Goal: Task Accomplishment & Management: Use online tool/utility

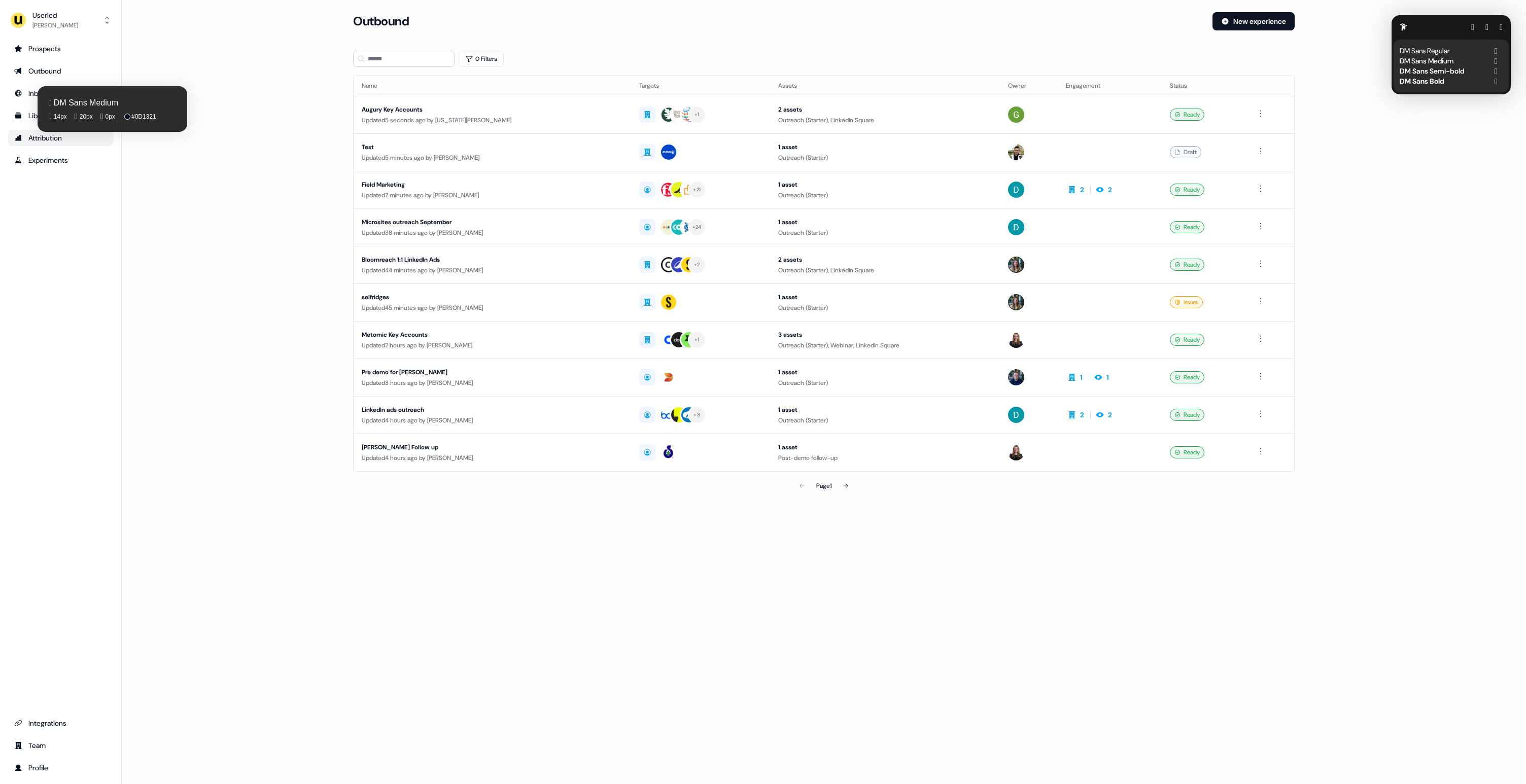
click at [54, 140] on fontsninja-text "Attribution" at bounding box center [45, 137] width 34 height 10
click at [1499, 23] on button "button" at bounding box center [1501, 27] width 3 height 8
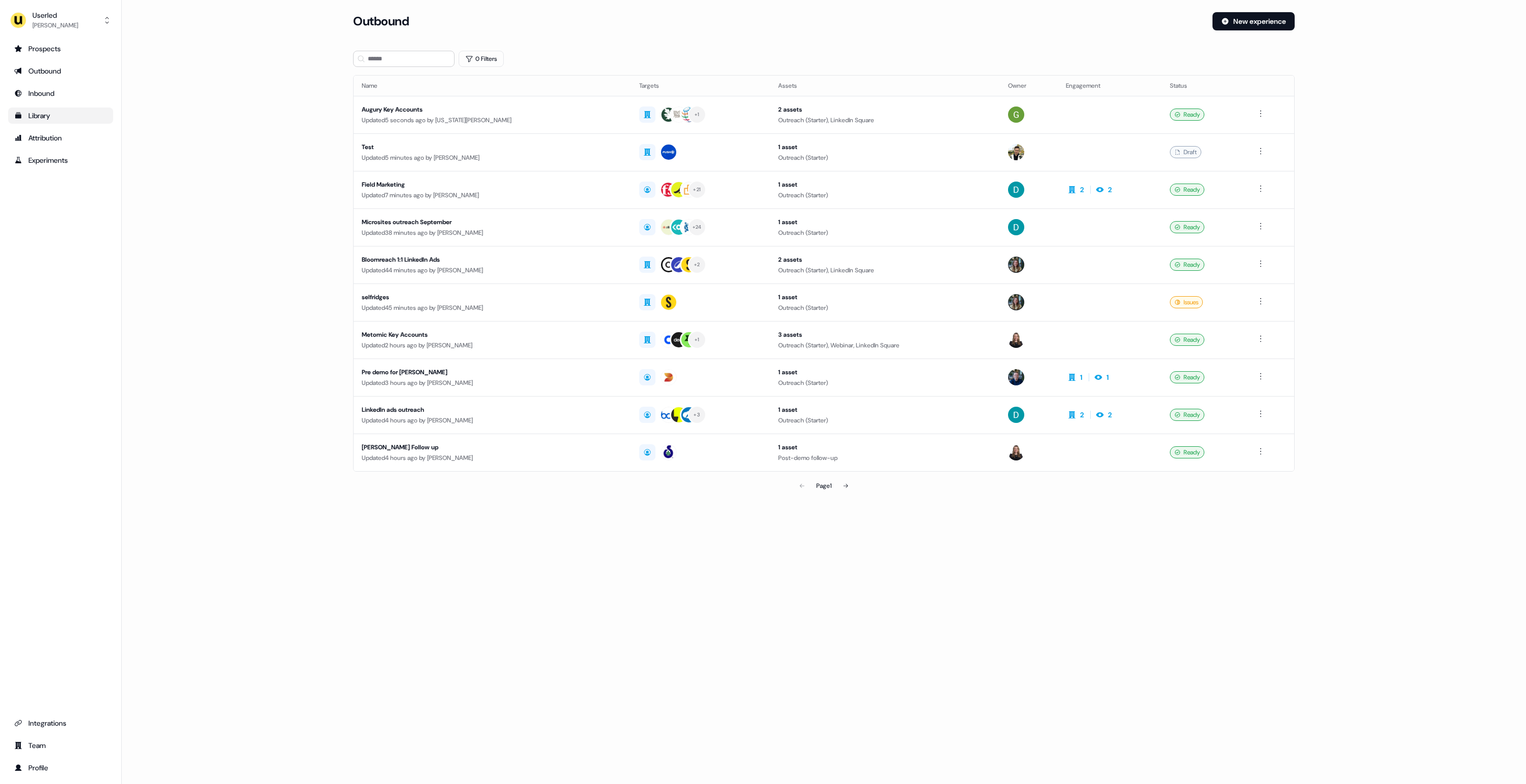
click at [57, 111] on div "Library" at bounding box center [60, 115] width 93 height 10
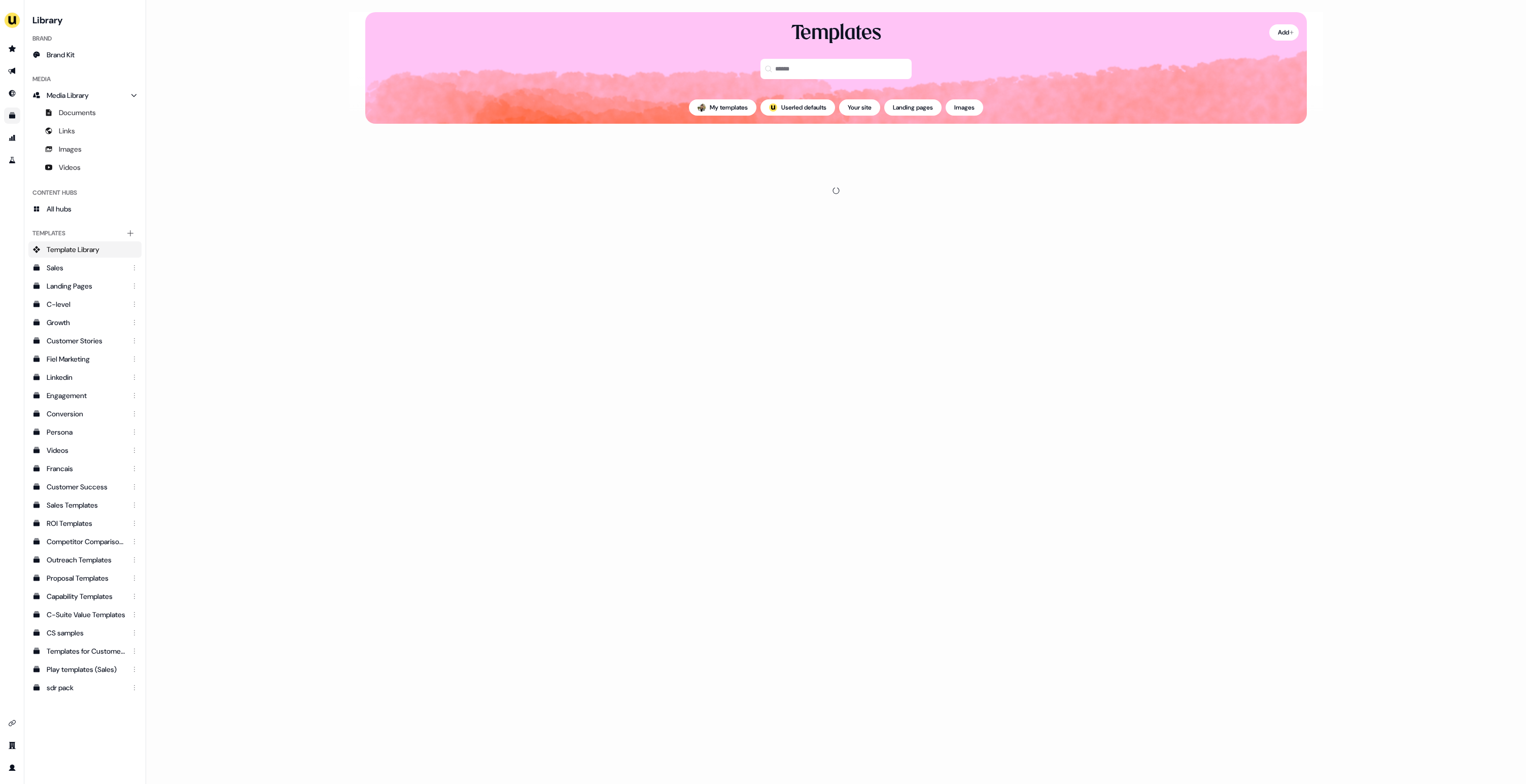
click at [75, 212] on link "All hubs" at bounding box center [85, 208] width 113 height 16
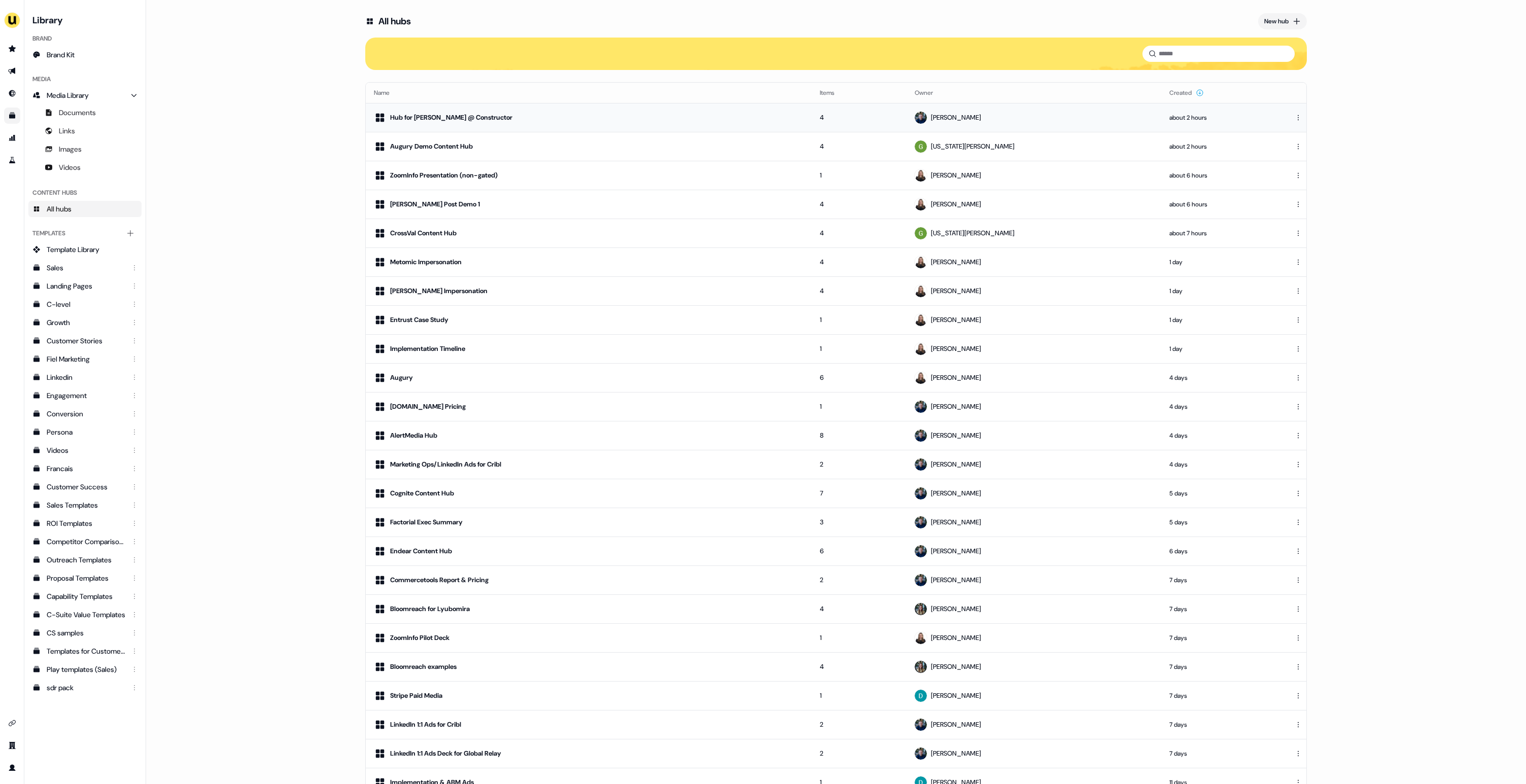
click at [597, 123] on div "Hub for [PERSON_NAME] @ Constructor" at bounding box center [588, 117] width 429 height 12
click at [635, 270] on td "Metomic Impersonation" at bounding box center [588, 262] width 446 height 29
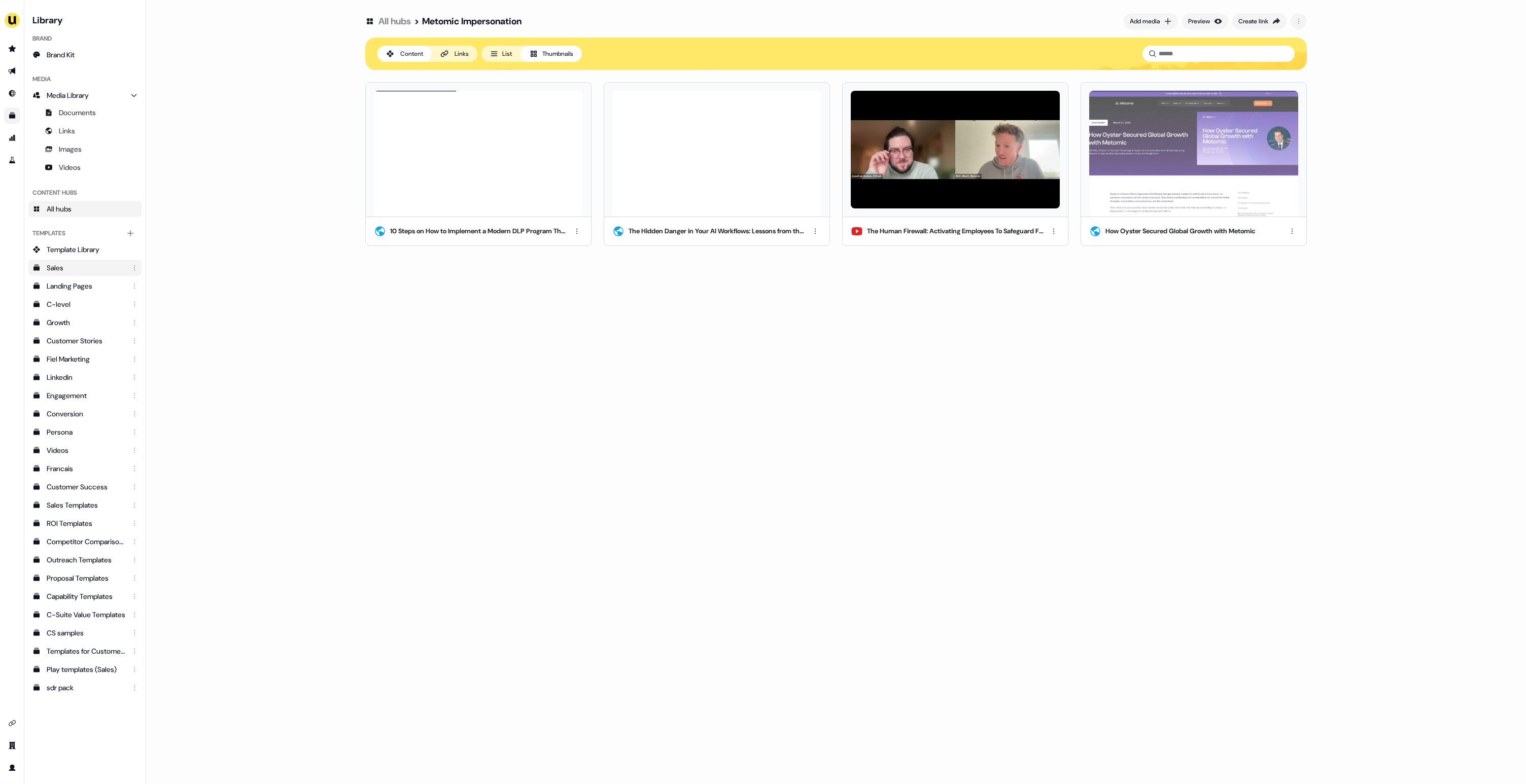
click at [60, 264] on div "Sales" at bounding box center [86, 268] width 79 height 10
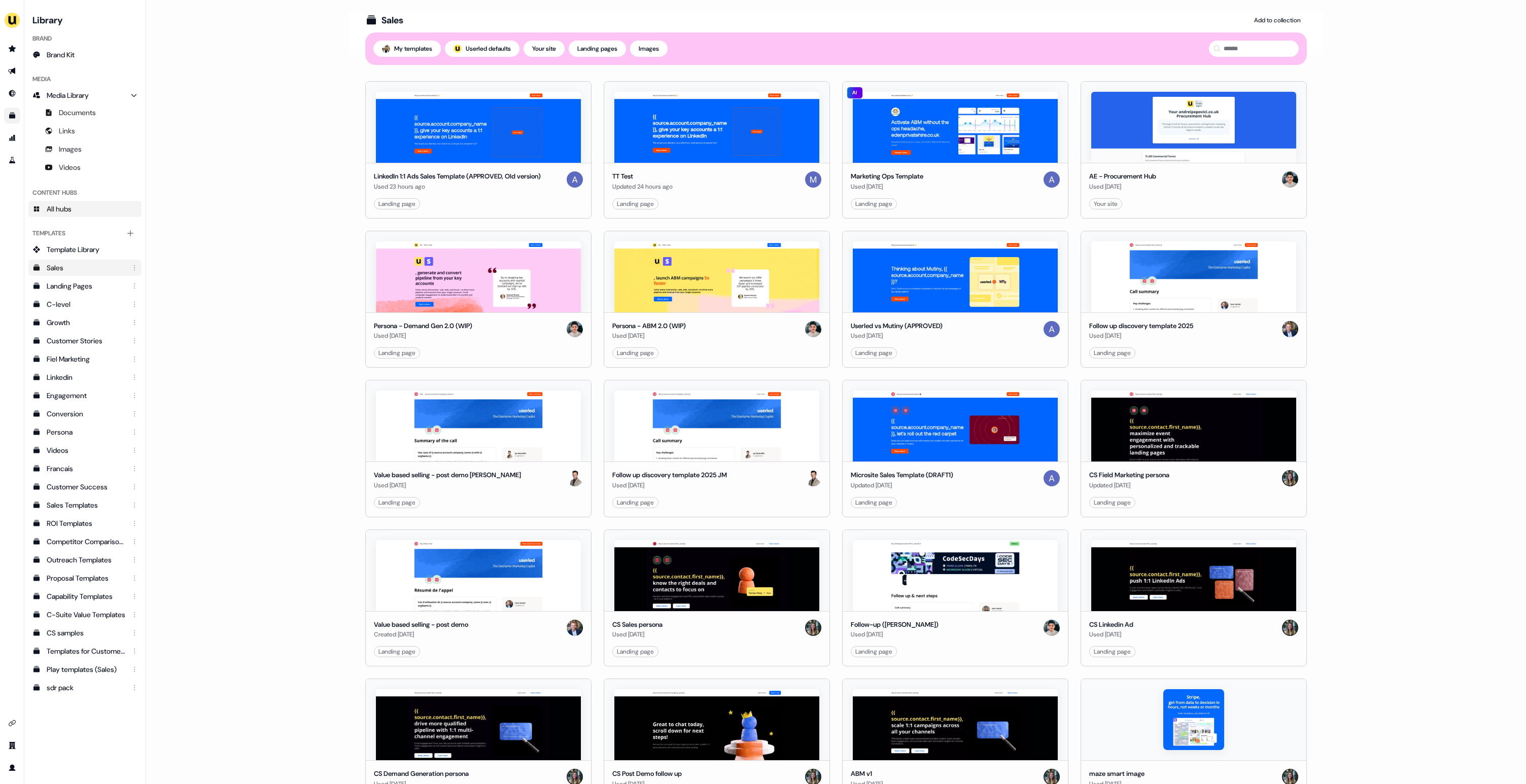
click at [75, 211] on link "All hubs" at bounding box center [85, 208] width 113 height 16
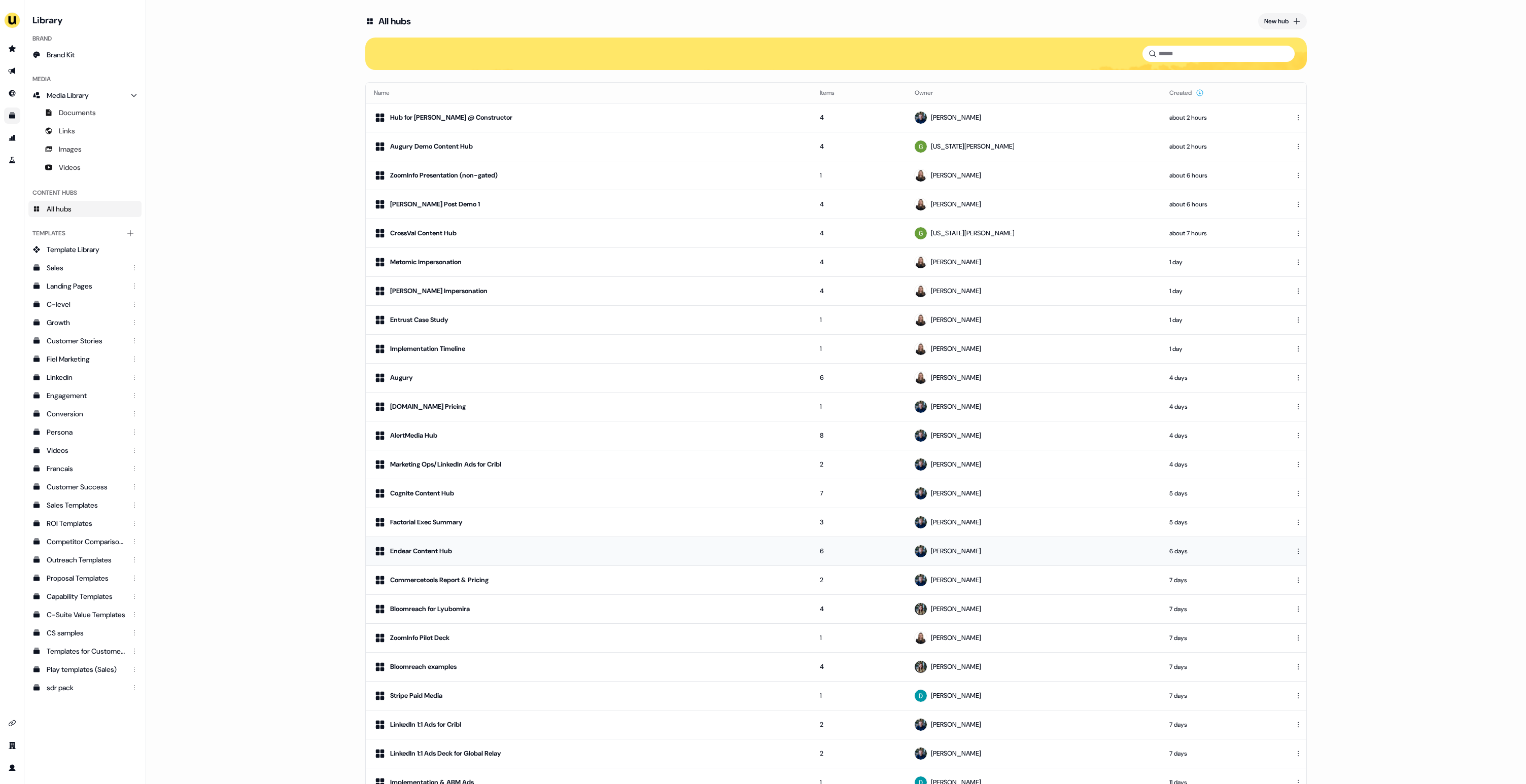
scroll to position [190, 0]
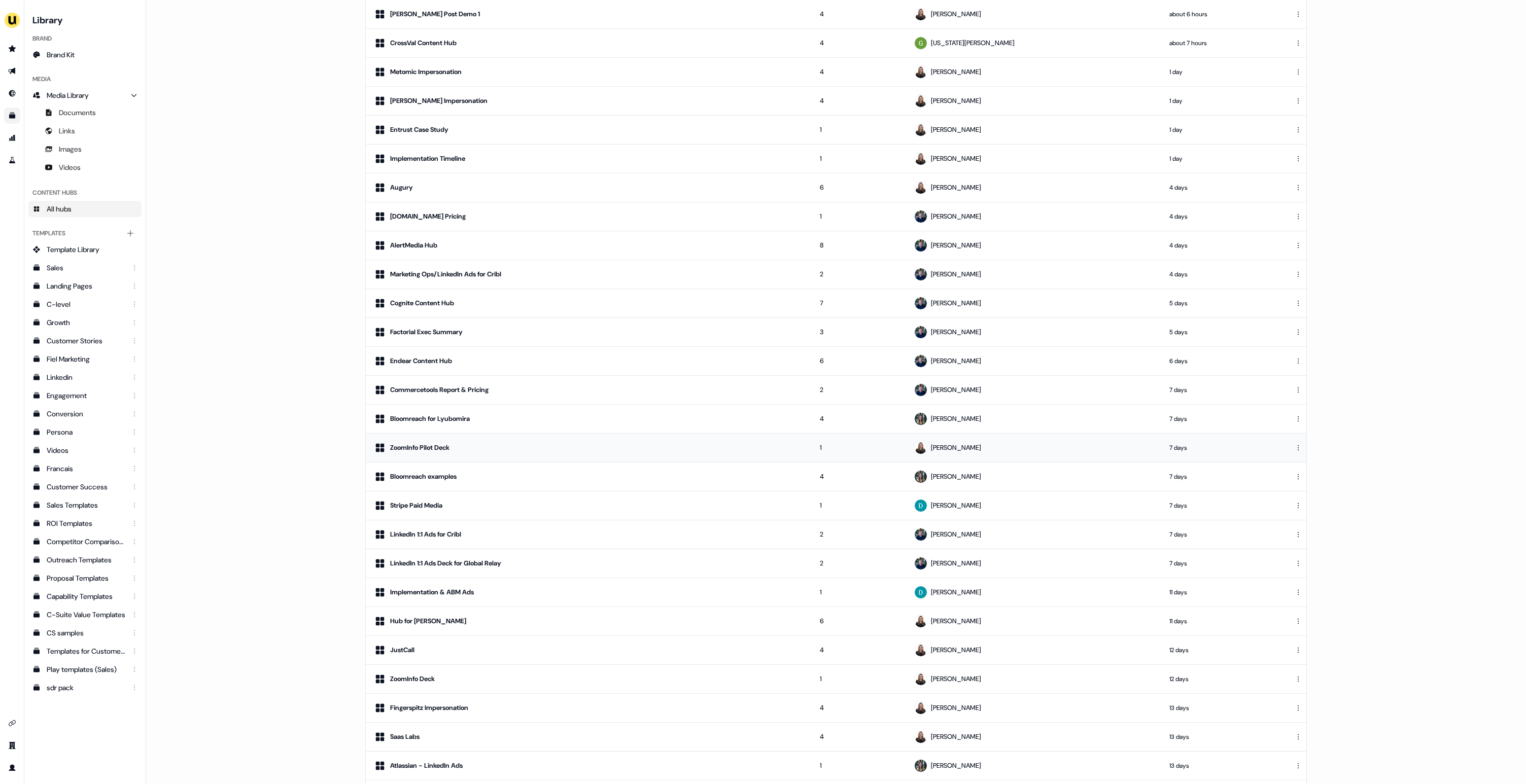
click at [548, 445] on div "ZoomInfo Pilot Deck" at bounding box center [588, 448] width 429 height 12
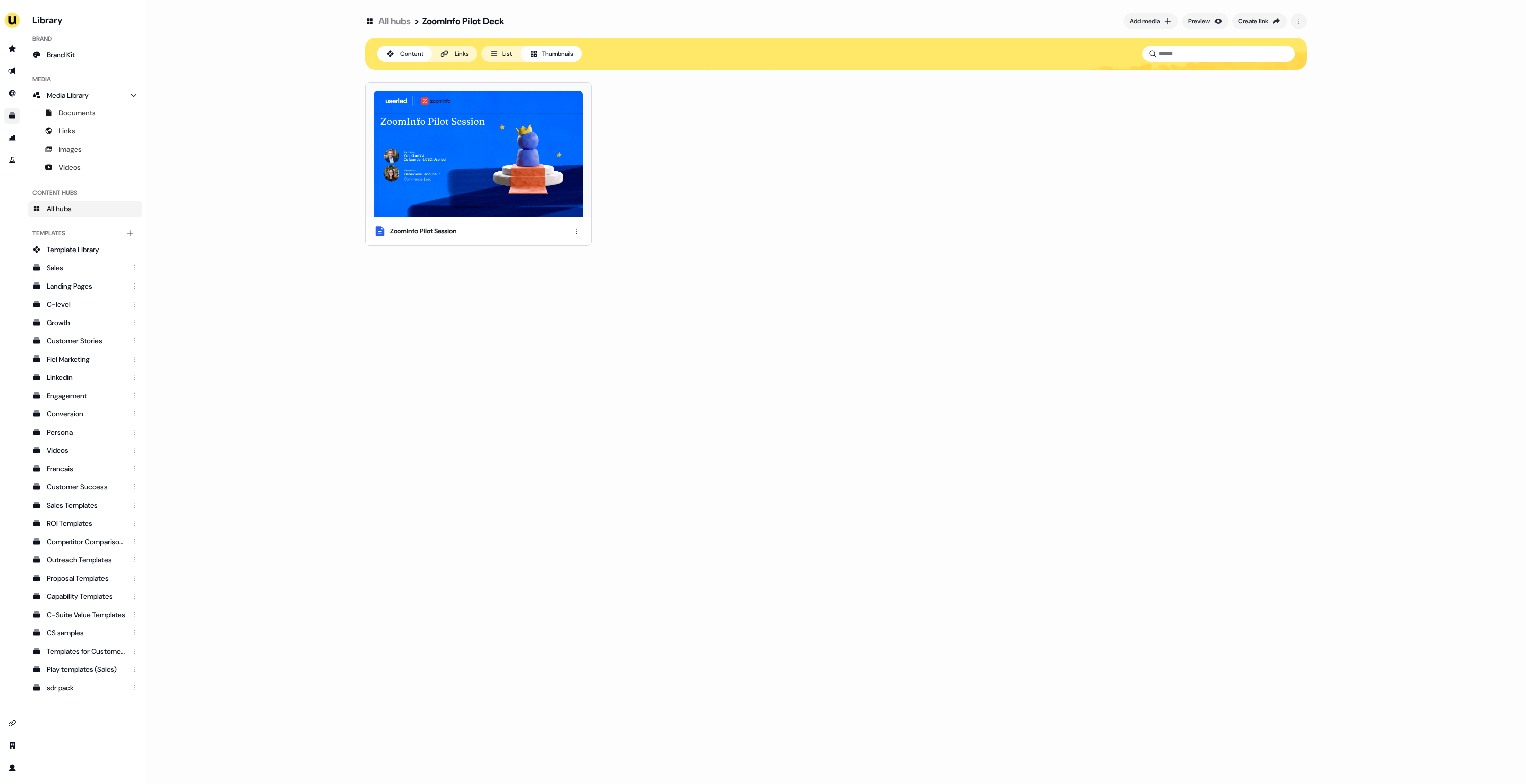
click at [487, 171] on img at bounding box center [478, 153] width 209 height 126
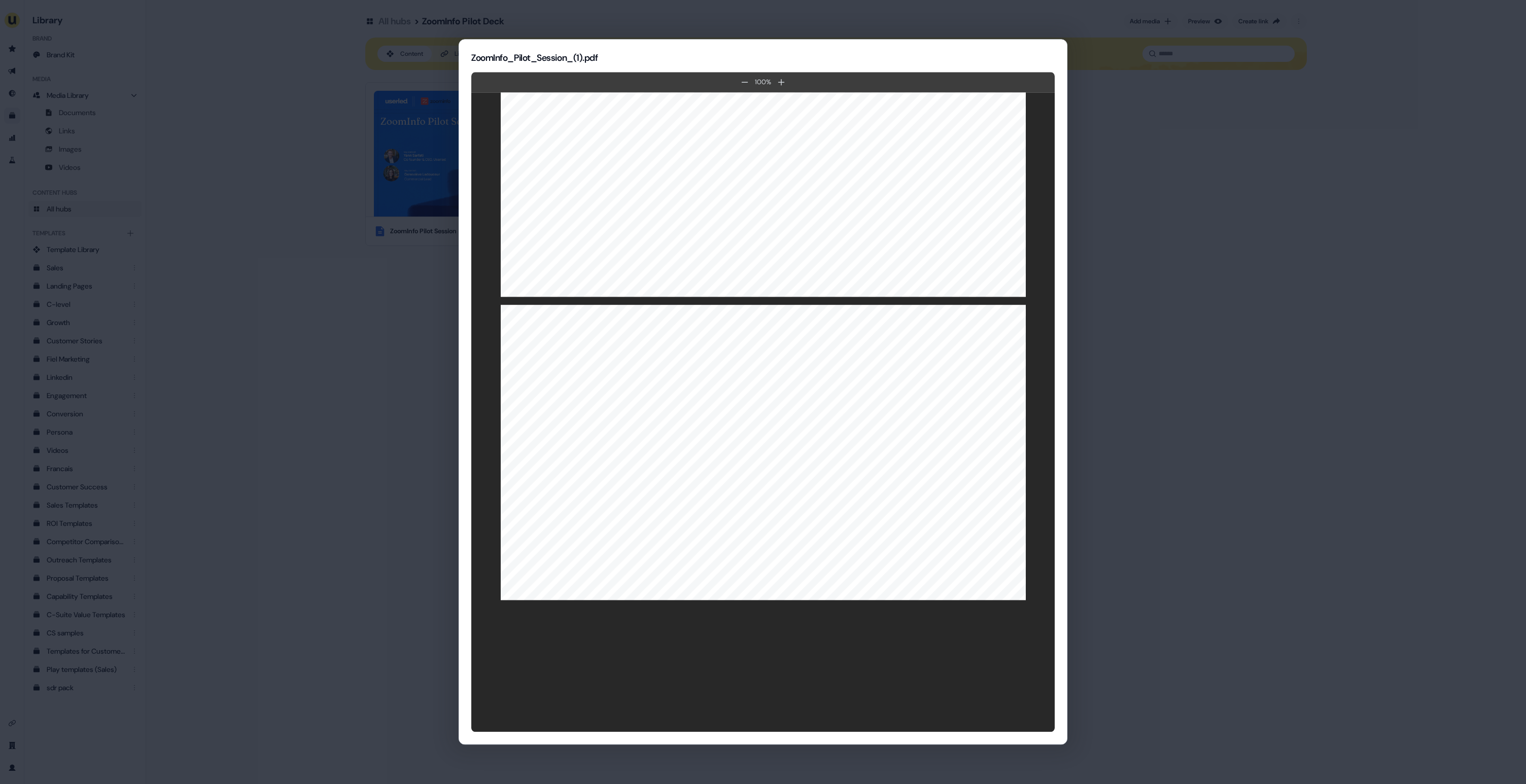
scroll to position [2561, 0]
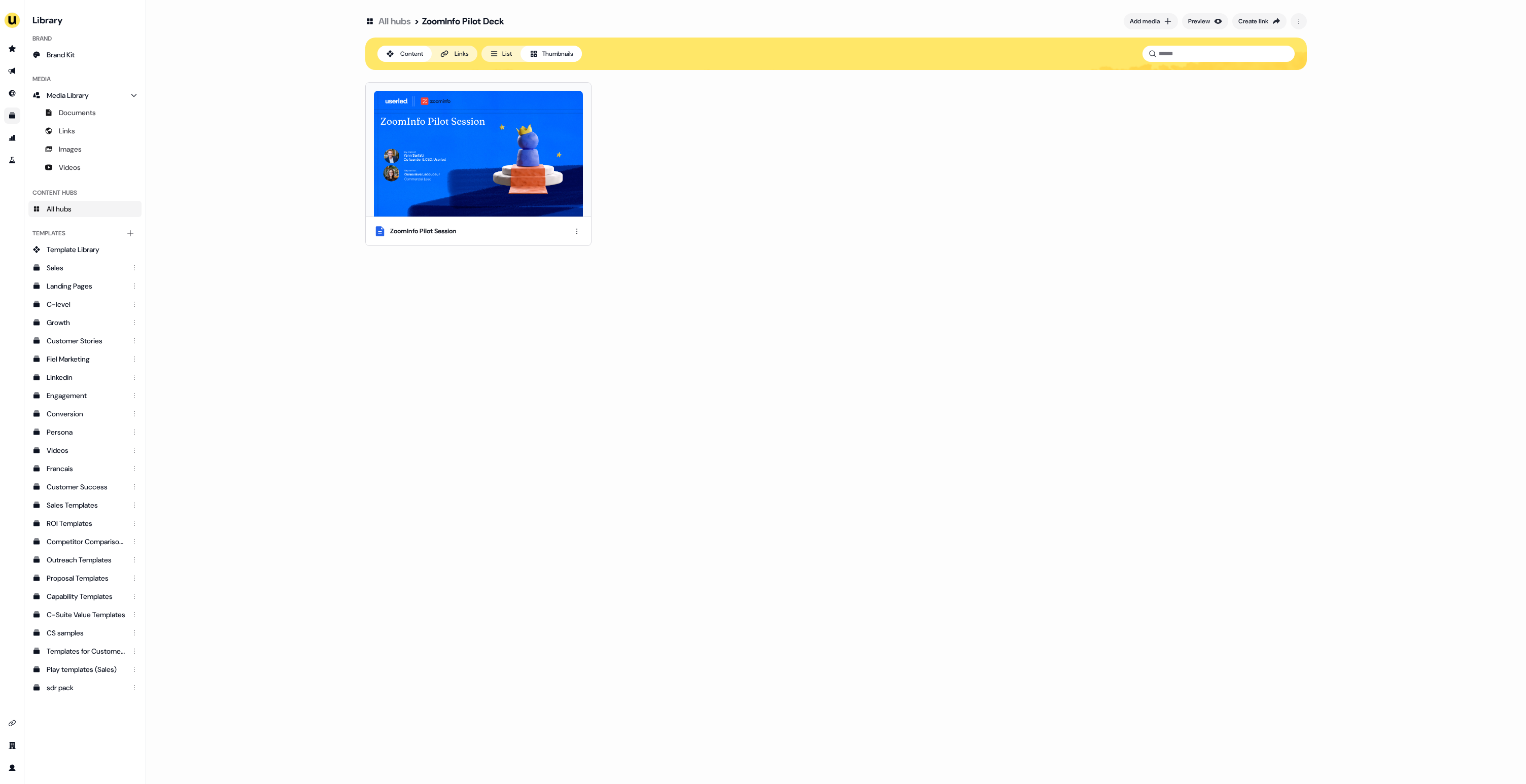
click at [462, 54] on div "Links" at bounding box center [461, 53] width 14 height 10
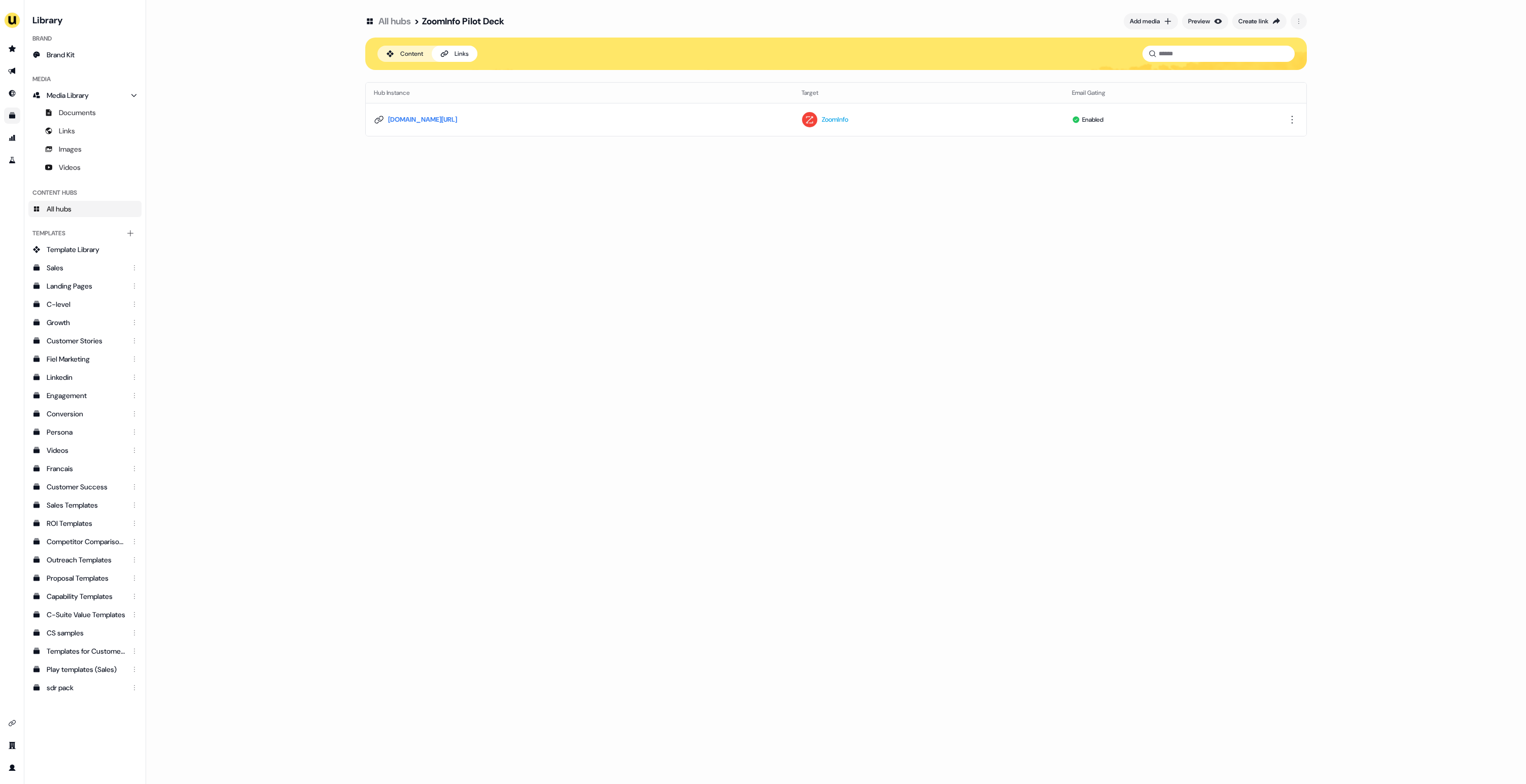
click at [415, 53] on div "Content" at bounding box center [412, 53] width 23 height 10
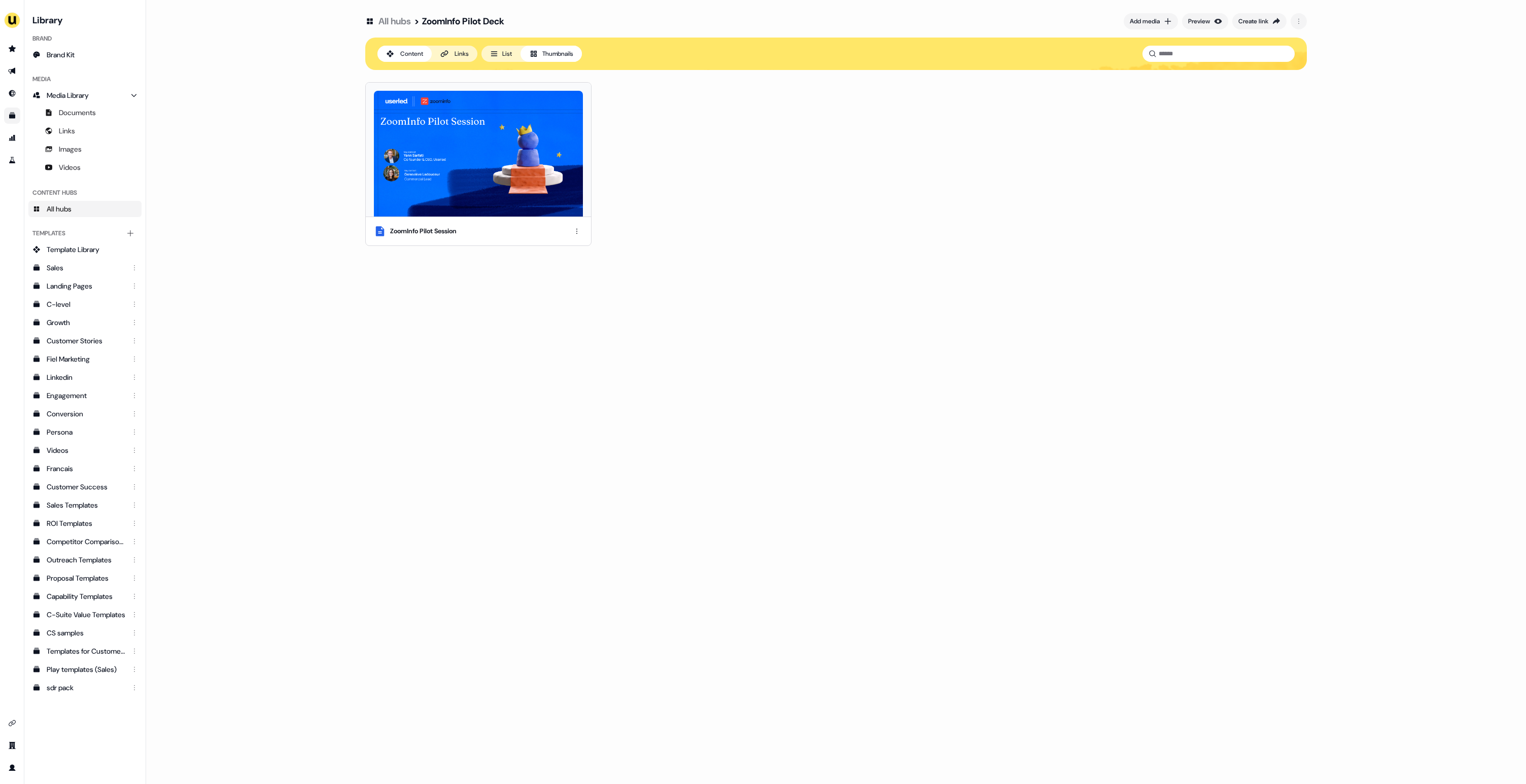
click at [502, 53] on button "List" at bounding box center [501, 53] width 39 height 16
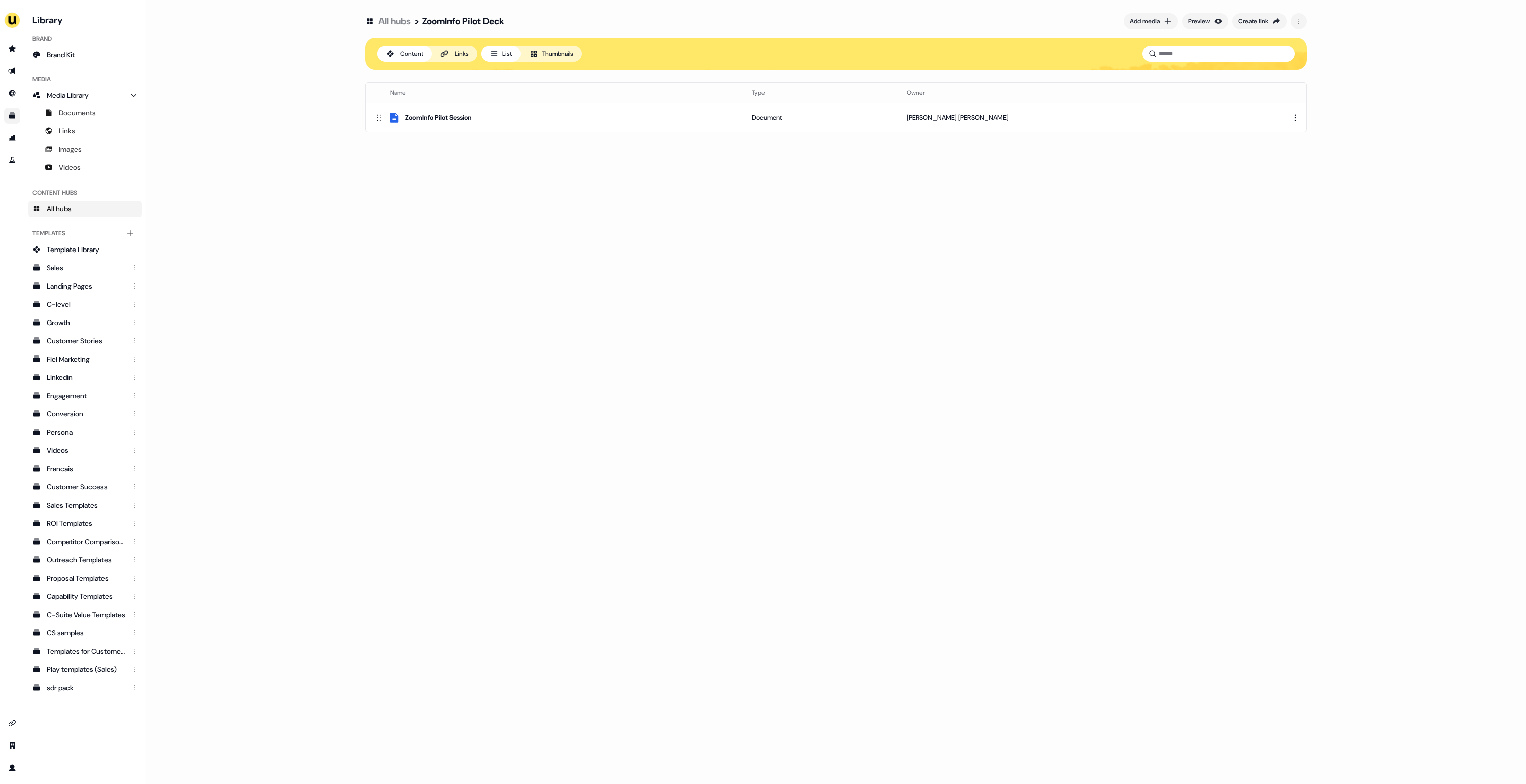
click at [563, 60] on button "Thumbnails" at bounding box center [552, 53] width 62 height 16
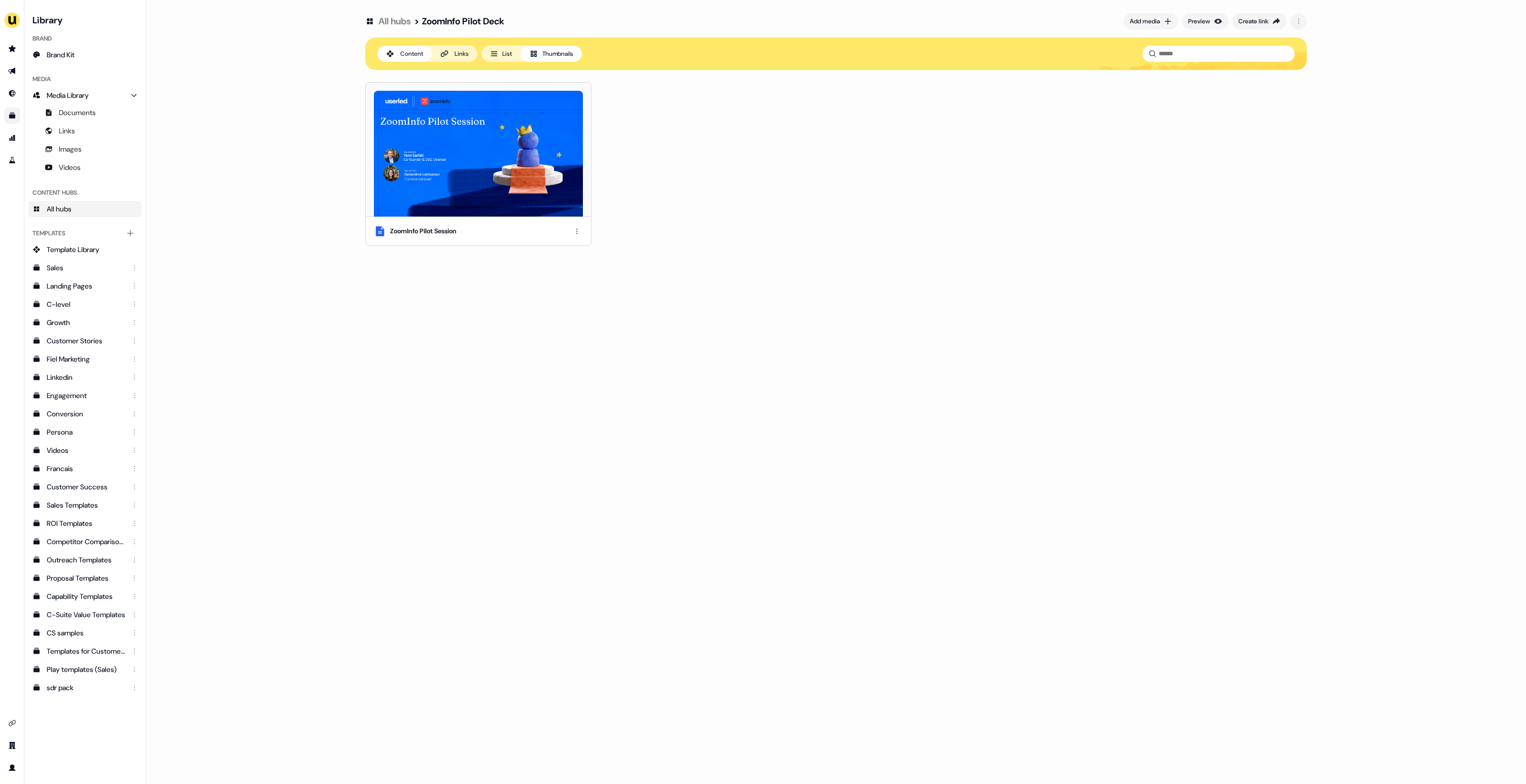
click at [397, 20] on link "All hubs" at bounding box center [395, 21] width 33 height 12
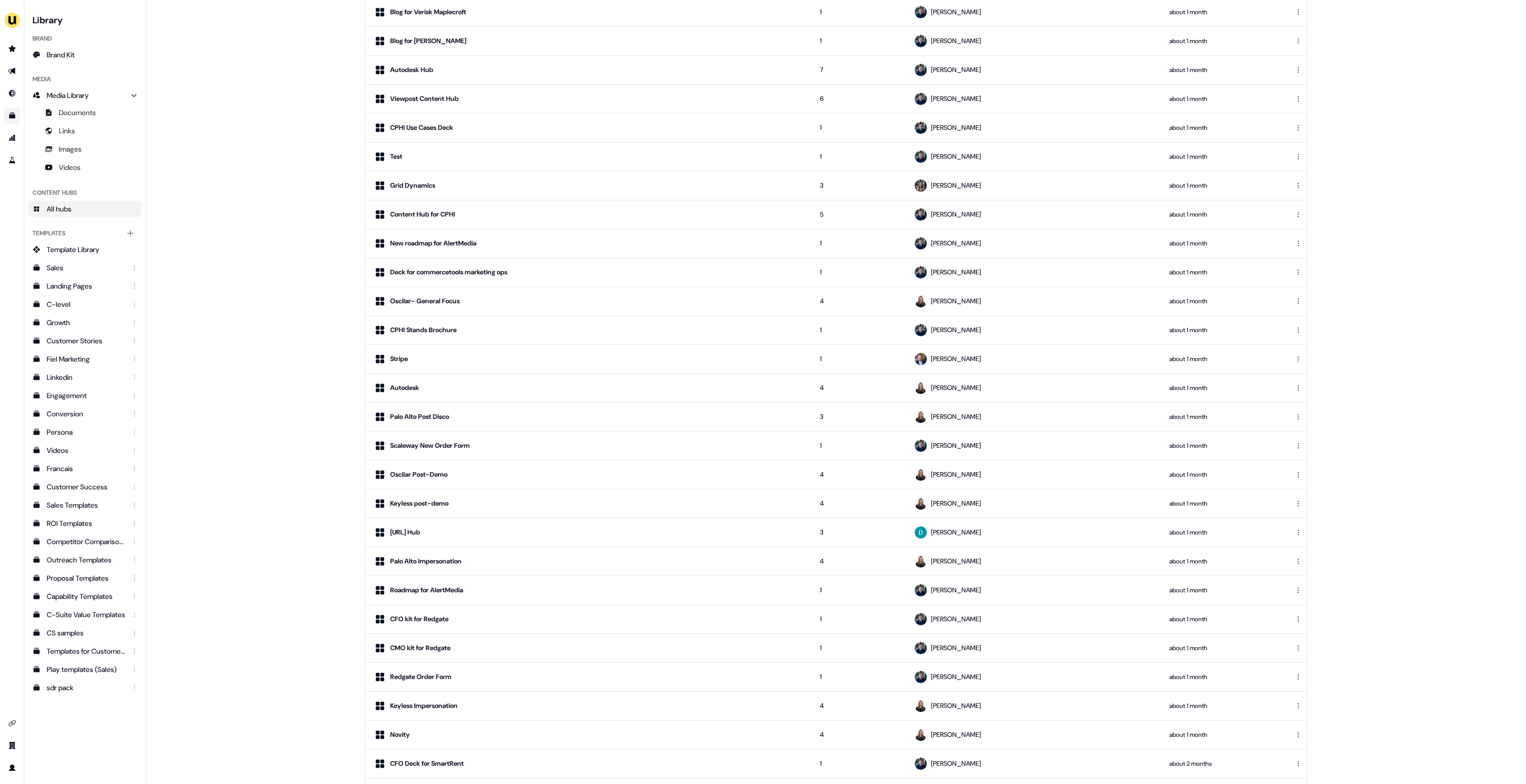
scroll to position [3526, 0]
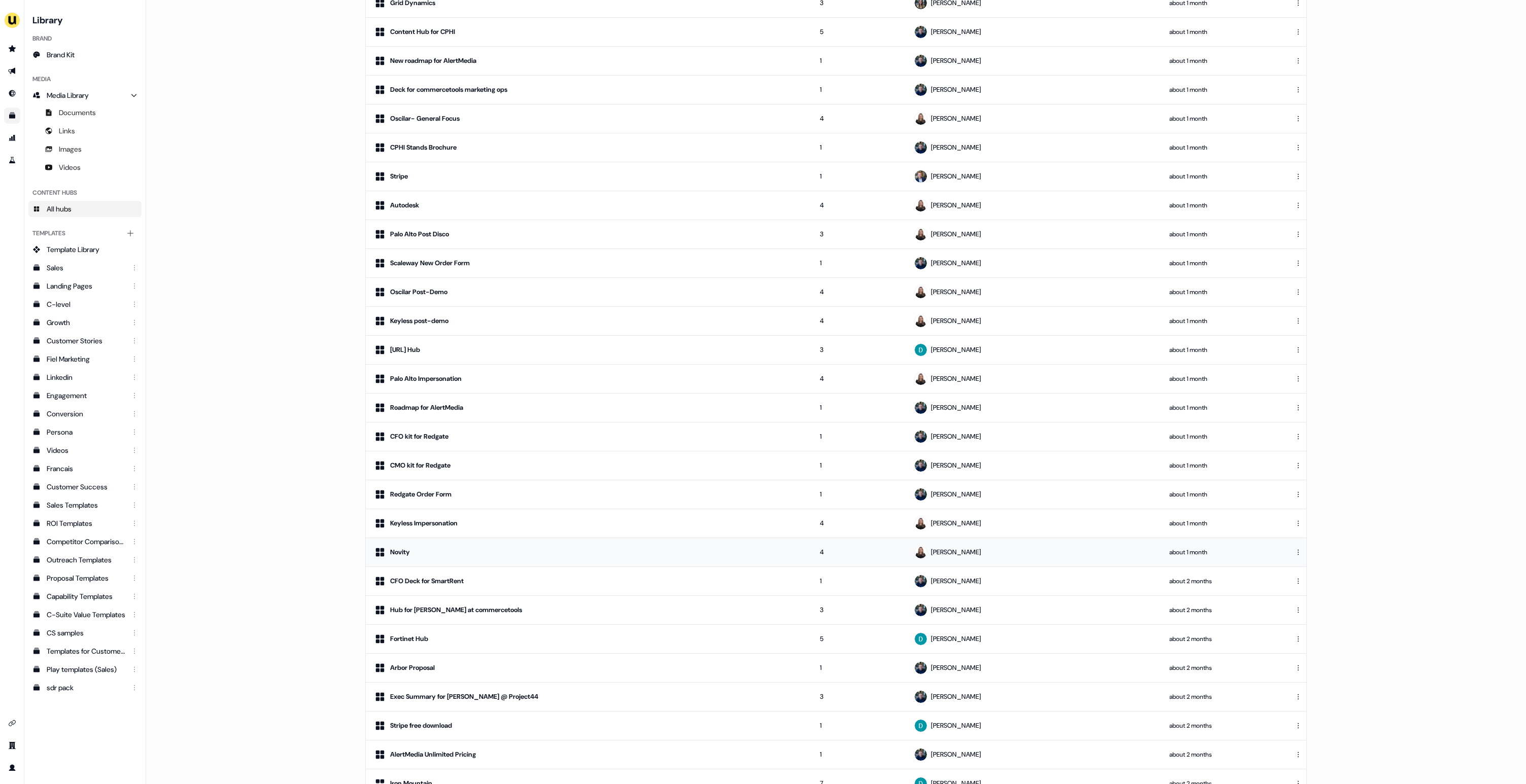
click at [582, 551] on div "Novity" at bounding box center [588, 552] width 429 height 12
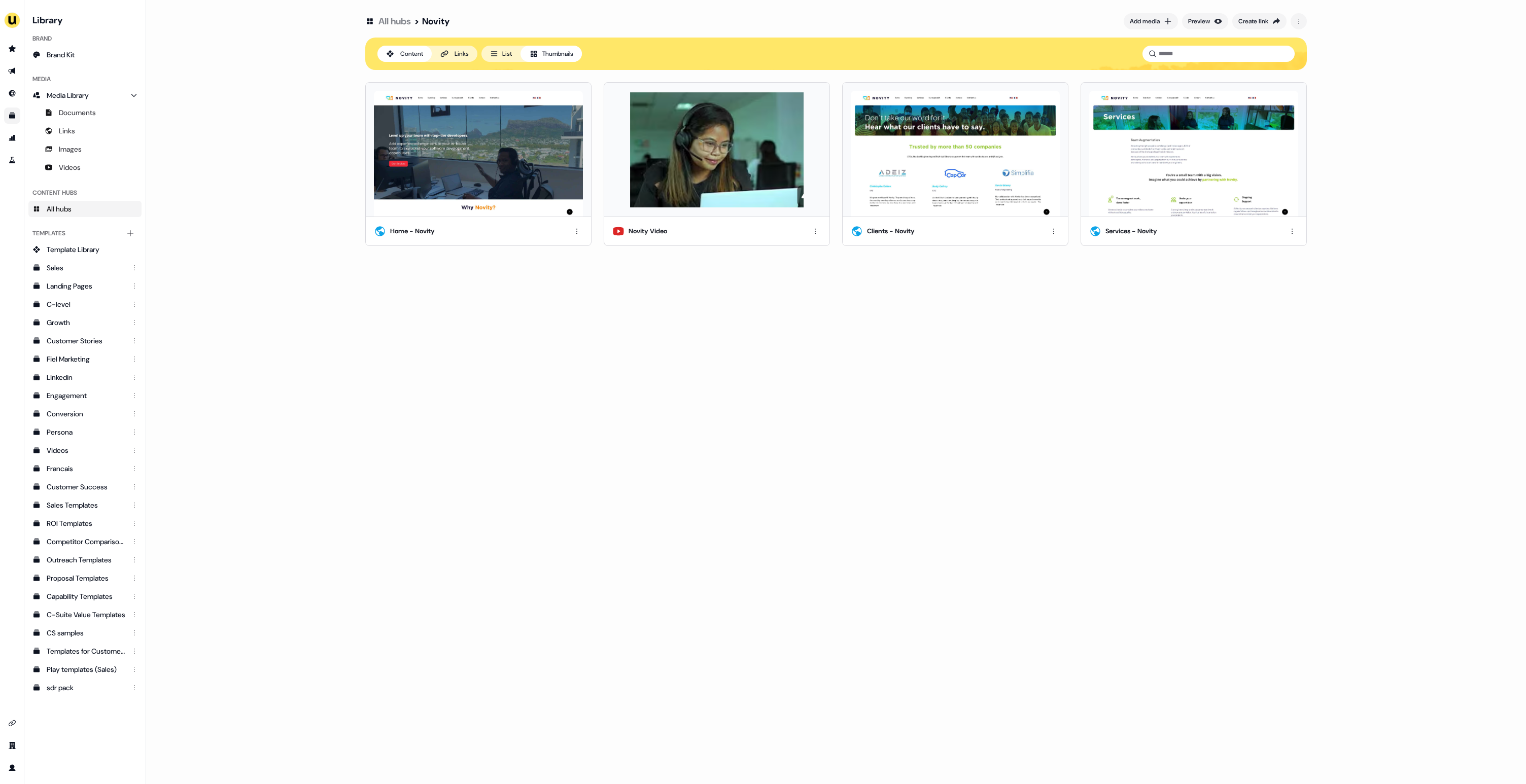
click at [509, 56] on button "List" at bounding box center [501, 53] width 39 height 16
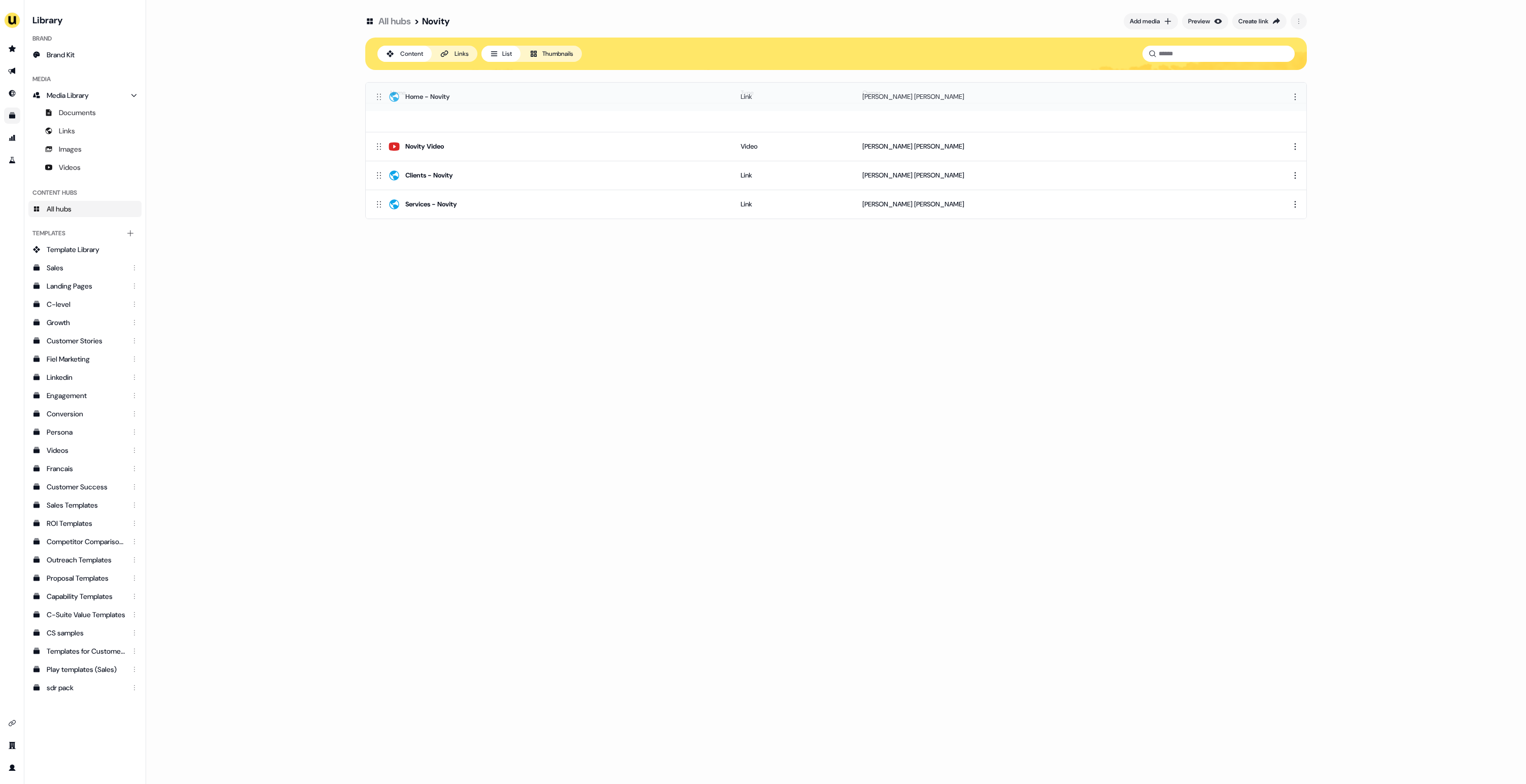
drag, startPoint x: 375, startPoint y: 119, endPoint x: 380, endPoint y: 98, distance: 21.6
click at [380, 98] on icon at bounding box center [379, 97] width 10 height 10
click at [573, 55] on button "Thumbnails" at bounding box center [552, 53] width 62 height 16
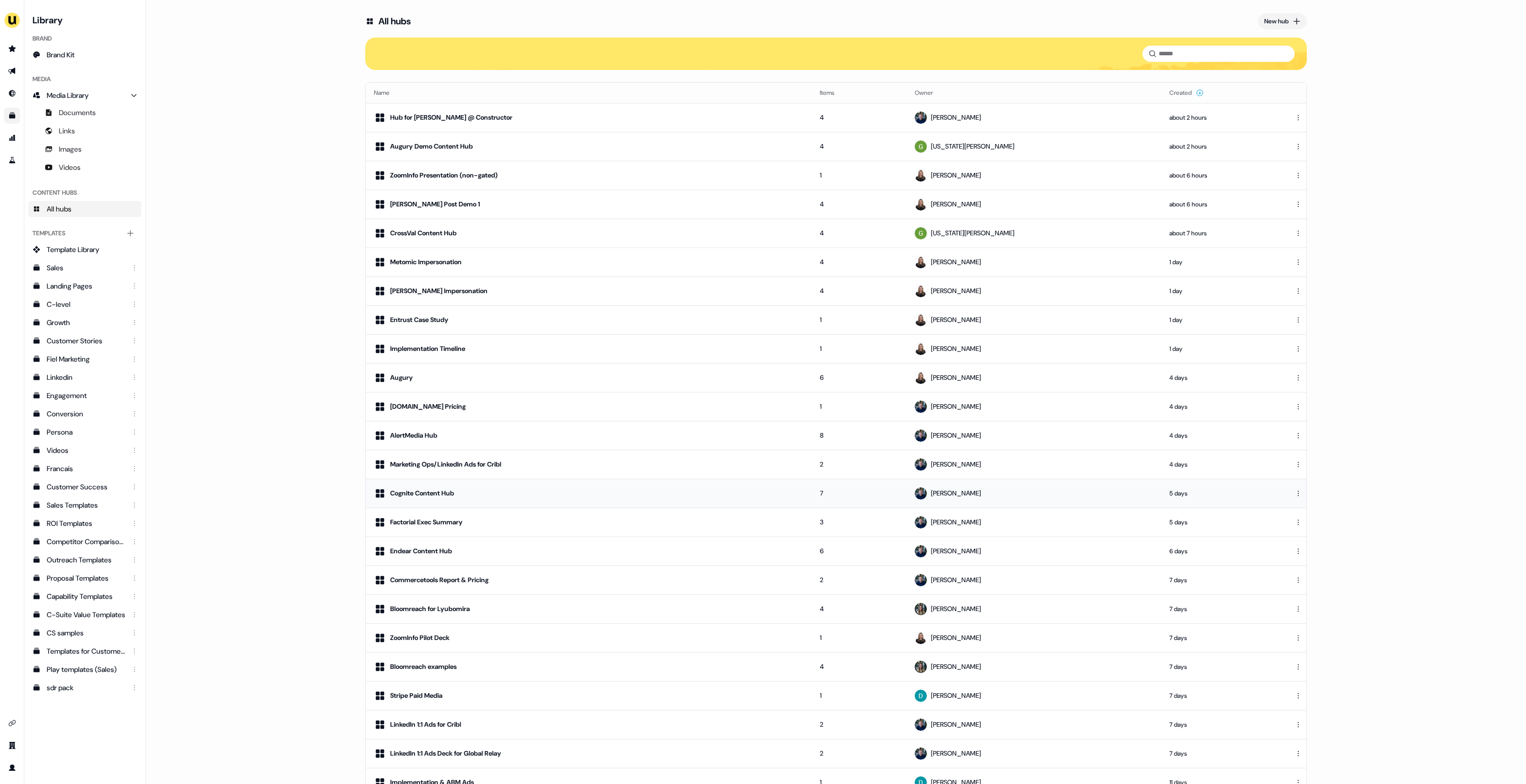
click at [1066, 490] on div "[PERSON_NAME]" at bounding box center [1034, 493] width 238 height 12
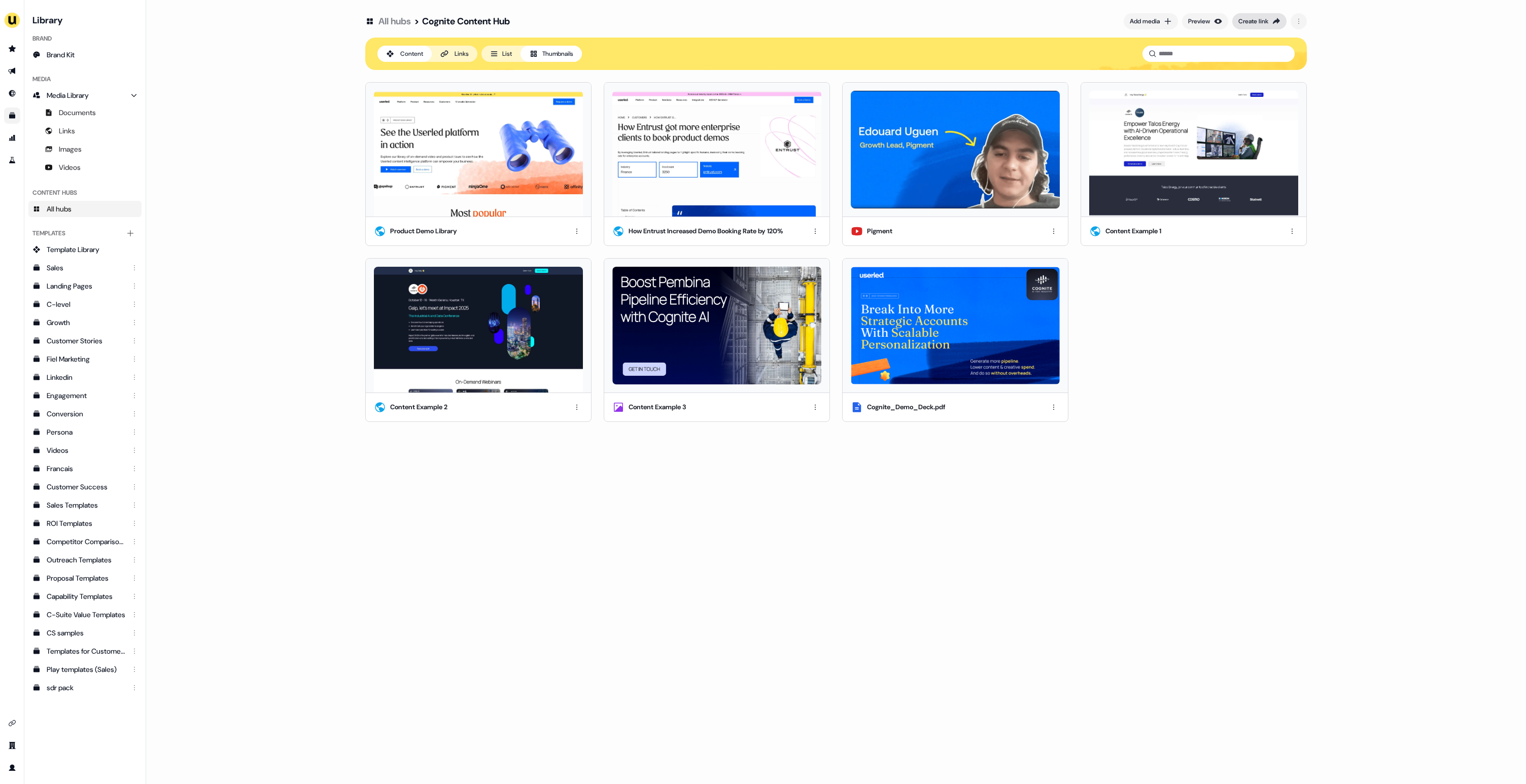
click at [1247, 21] on div "Create link" at bounding box center [1253, 21] width 30 height 10
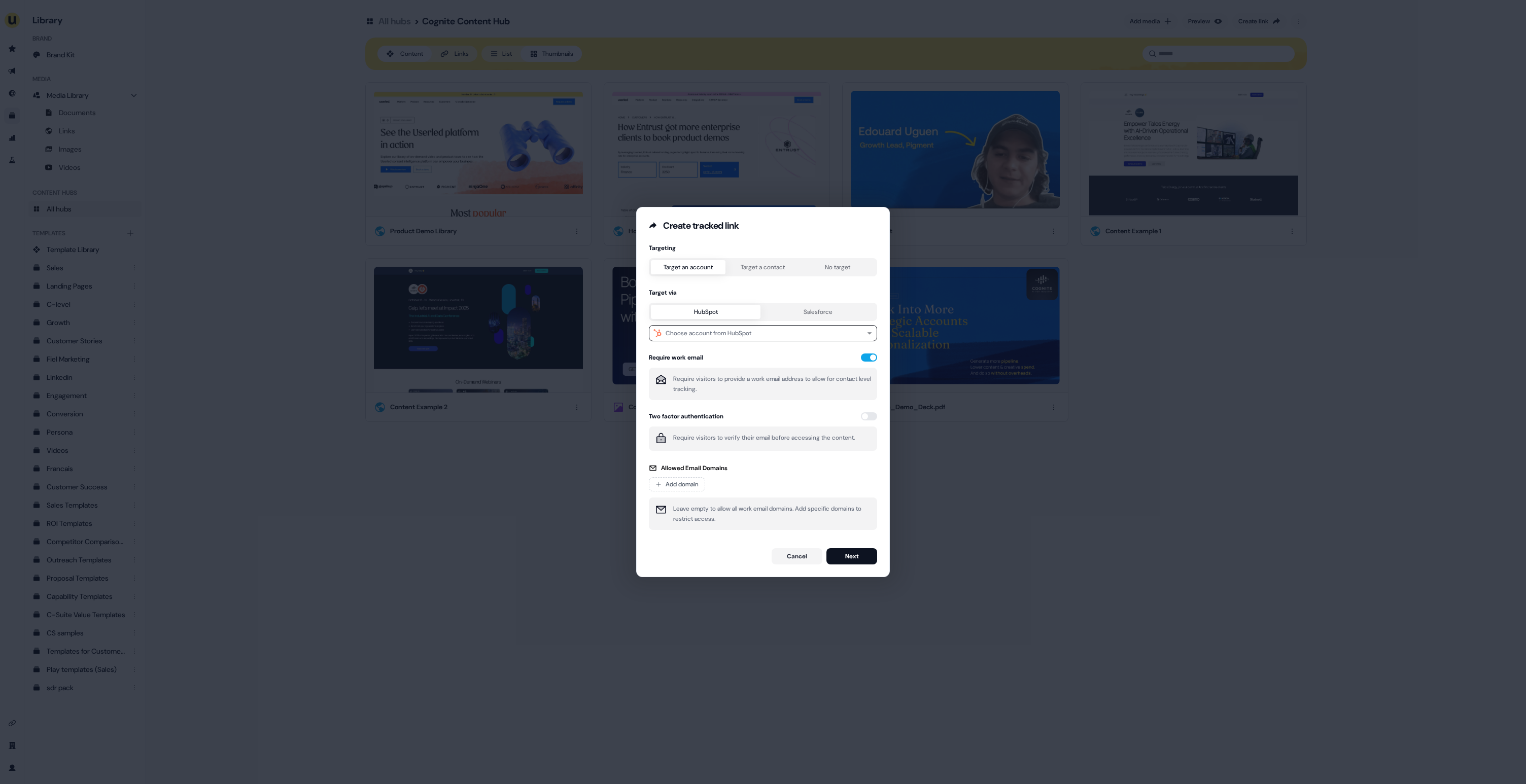
click at [761, 265] on div "Targeting Target an account Target a contact No target Target via HubSpot Sales…" at bounding box center [762, 390] width 228 height 292
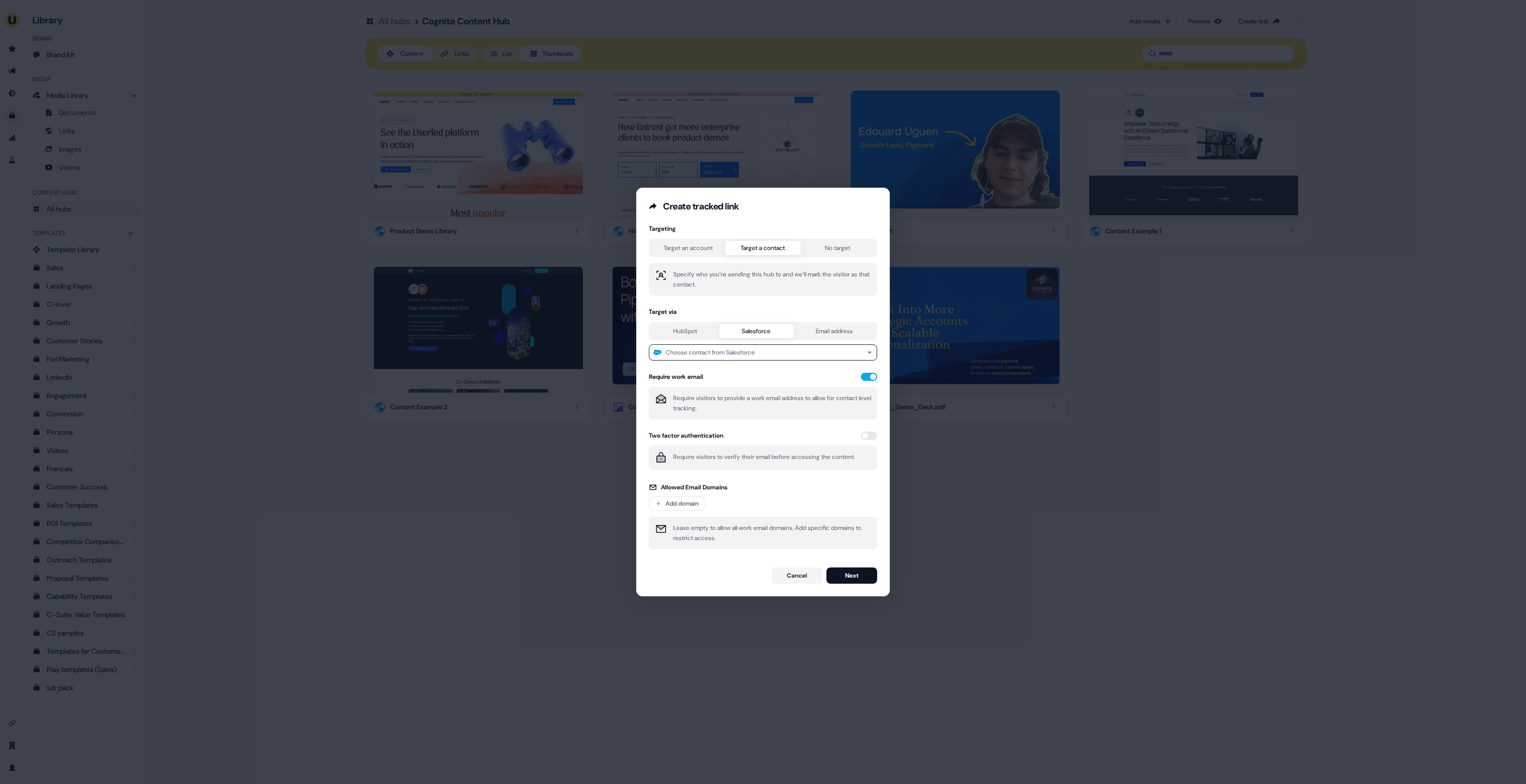
click at [755, 333] on button "Salesforce" at bounding box center [756, 331] width 73 height 14
click at [682, 331] on button "HubSpot" at bounding box center [685, 331] width 69 height 14
click at [750, 329] on button "Salesforce" at bounding box center [756, 331] width 73 height 14
click at [826, 332] on button "Email address" at bounding box center [834, 331] width 82 height 14
click at [666, 326] on button "HubSpot" at bounding box center [685, 331] width 69 height 14
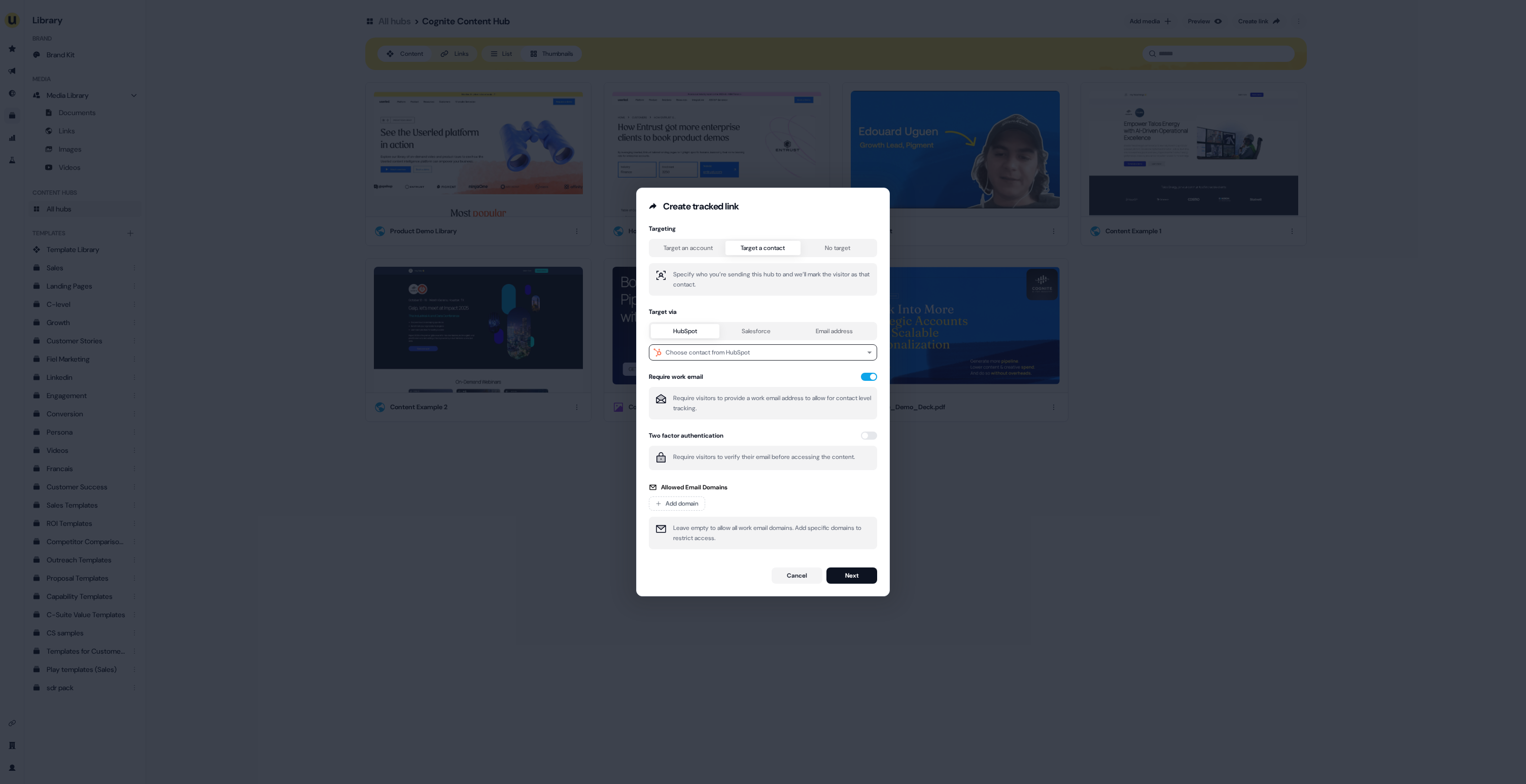
click at [761, 332] on button "Salesforce" at bounding box center [756, 331] width 73 height 14
click at [812, 330] on button "Email address" at bounding box center [834, 331] width 82 height 14
click at [673, 247] on div "Targeting Target an account Target a contact No target Specify who you’re sendi…" at bounding box center [762, 390] width 228 height 330
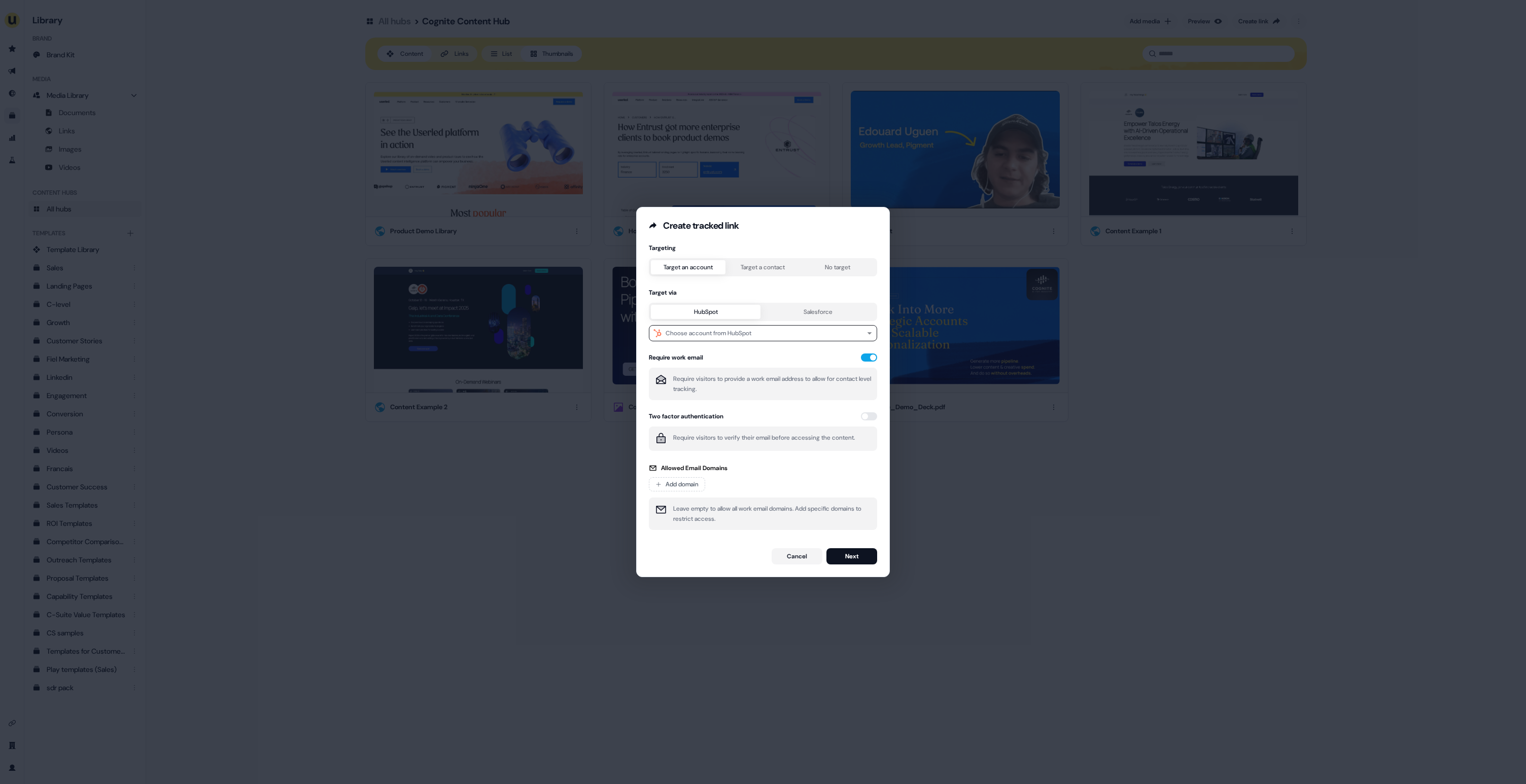
click at [765, 267] on div "Targeting Target an account Target a contact No target Target via HubSpot Sales…" at bounding box center [762, 390] width 228 height 292
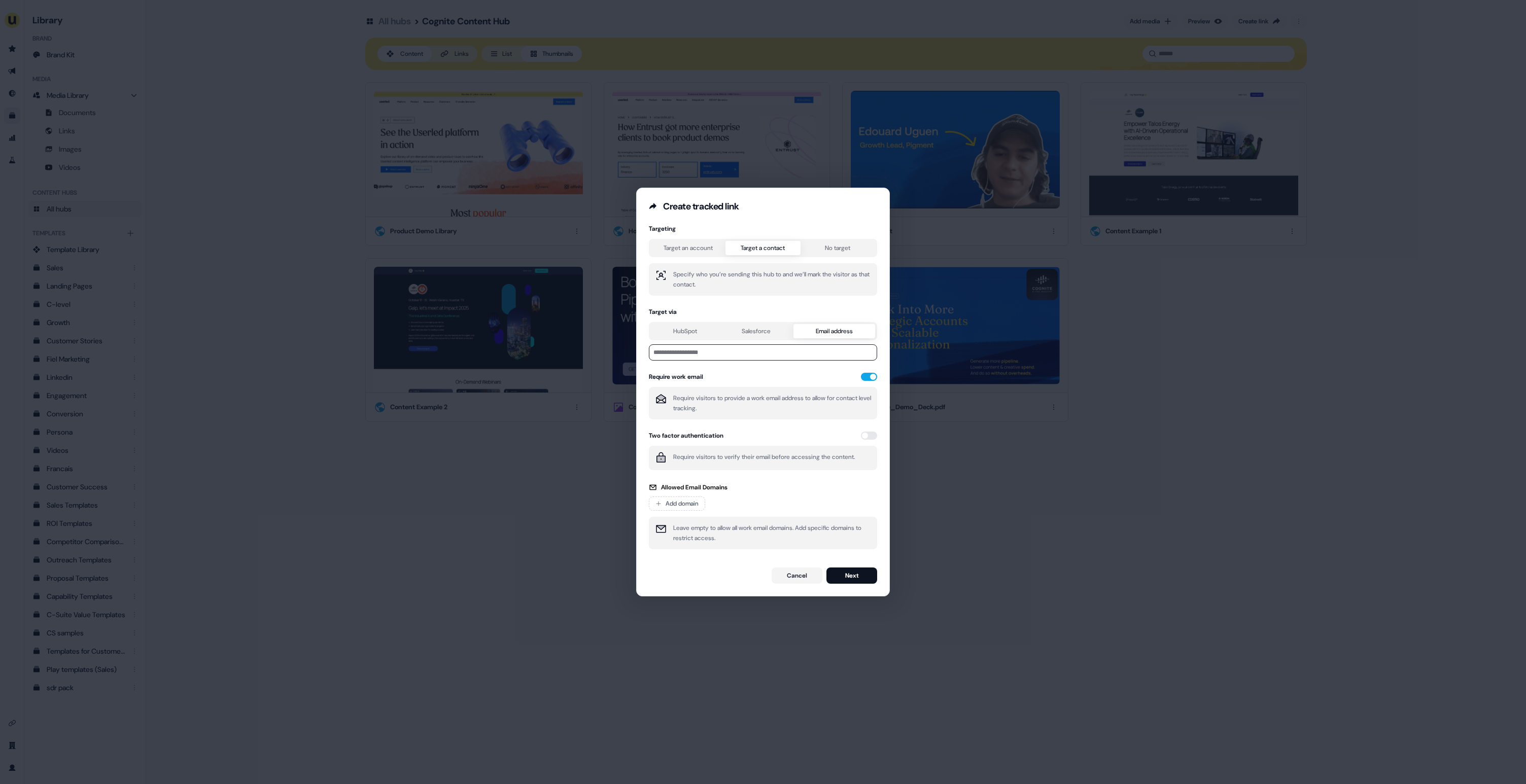
click at [694, 329] on button "HubSpot" at bounding box center [685, 331] width 69 height 14
click at [785, 352] on button "Choose contact from HubSpot" at bounding box center [762, 352] width 228 height 16
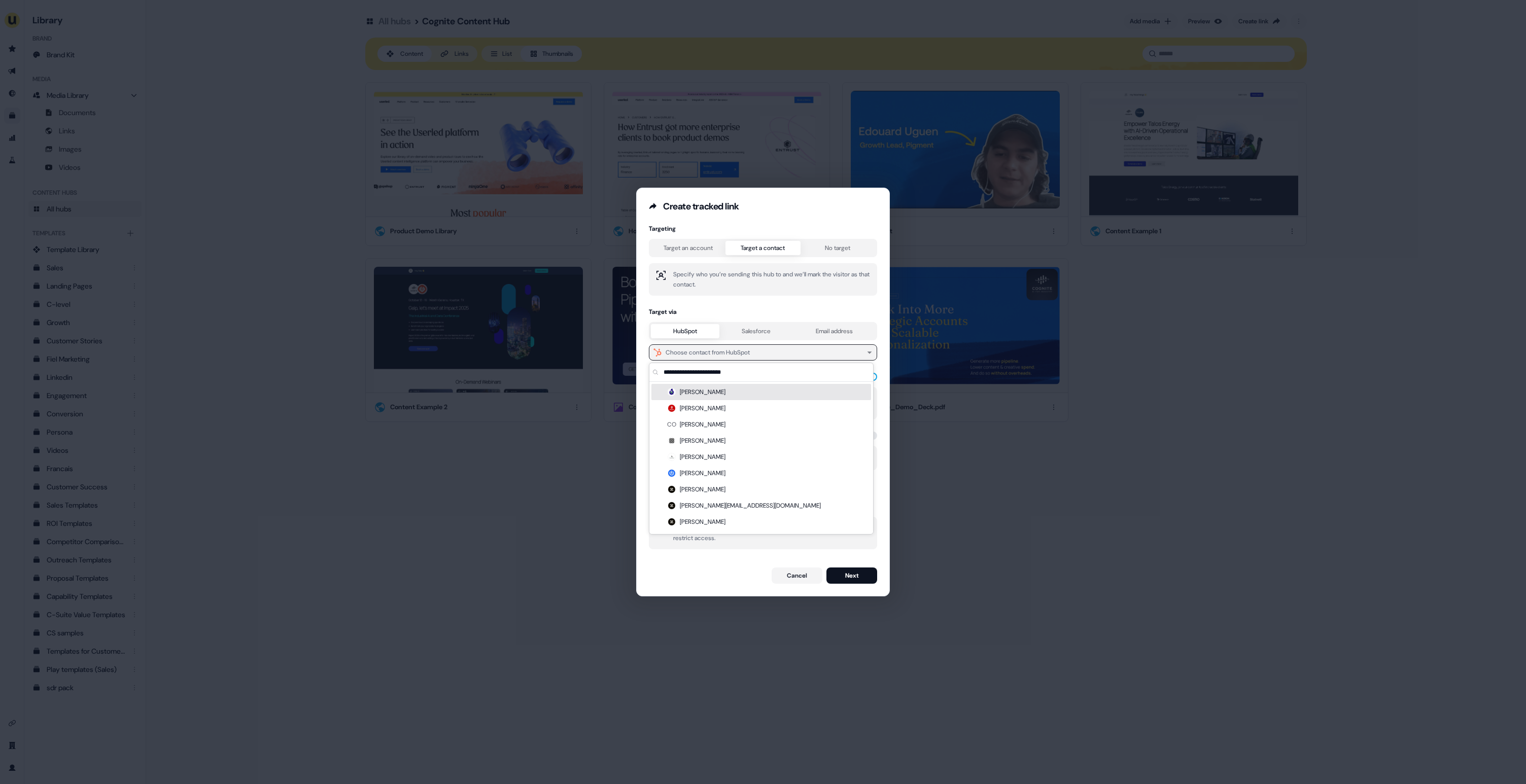
click at [781, 348] on button "Choose contact from HubSpot" at bounding box center [762, 352] width 228 height 16
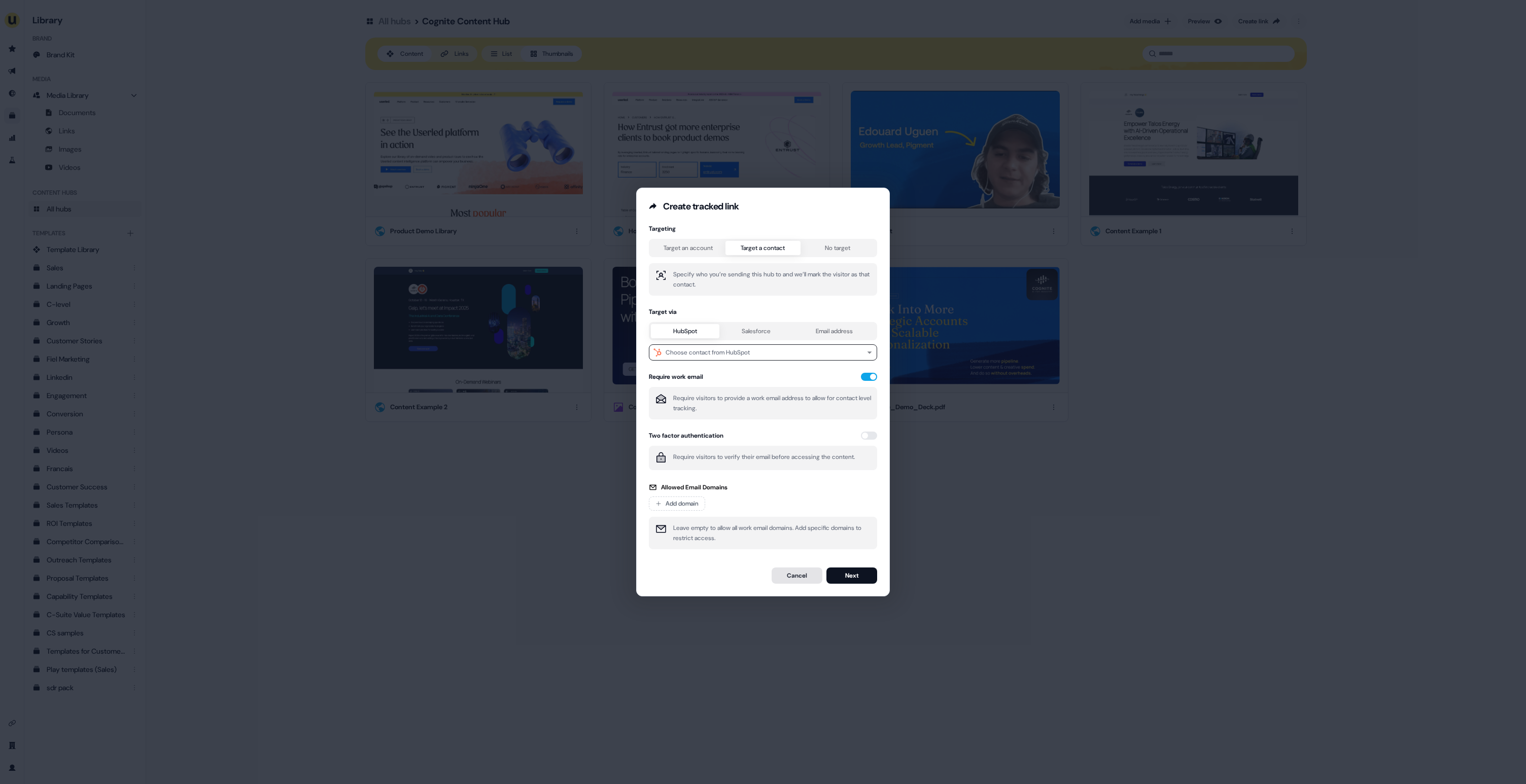
click at [799, 574] on button "Cancel" at bounding box center [797, 575] width 51 height 16
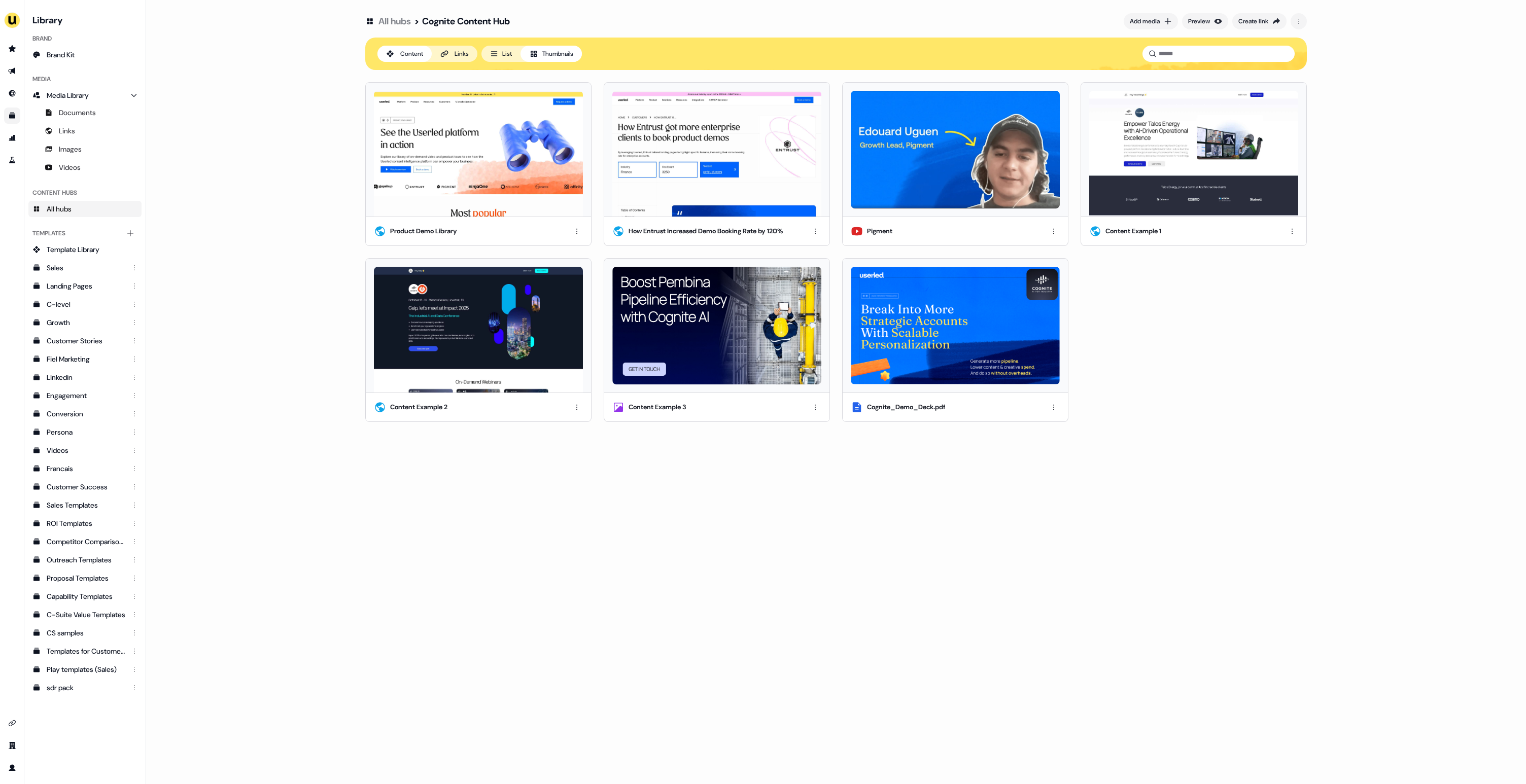
click at [1341, 260] on div "All hubs > Cognite Content Hub Add media Preview Create link Content Links List…" at bounding box center [836, 392] width 1380 height 784
click at [1216, 339] on div "Product Demo Library How Entrust Increased Demo Booking Rate by 120% Pigment Co…" at bounding box center [836, 252] width 941 height 340
click at [1194, 300] on div "Product Demo Library How Entrust Increased Demo Booking Rate by 120% Pigment Co…" at bounding box center [836, 252] width 941 height 340
click at [11, 73] on icon "Go to outbound experience" at bounding box center [12, 71] width 7 height 7
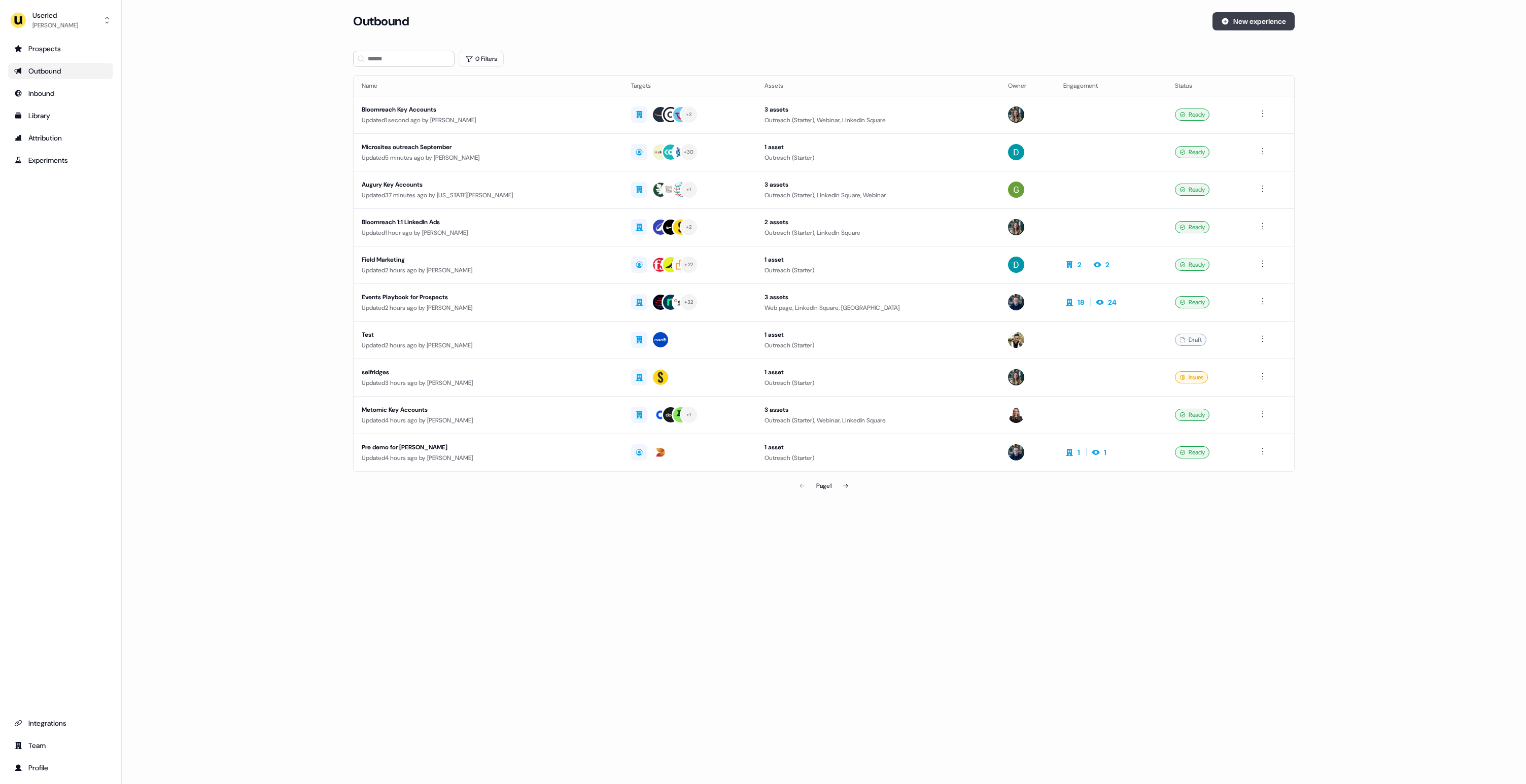
click at [1264, 23] on button "New experience" at bounding box center [1254, 21] width 82 height 18
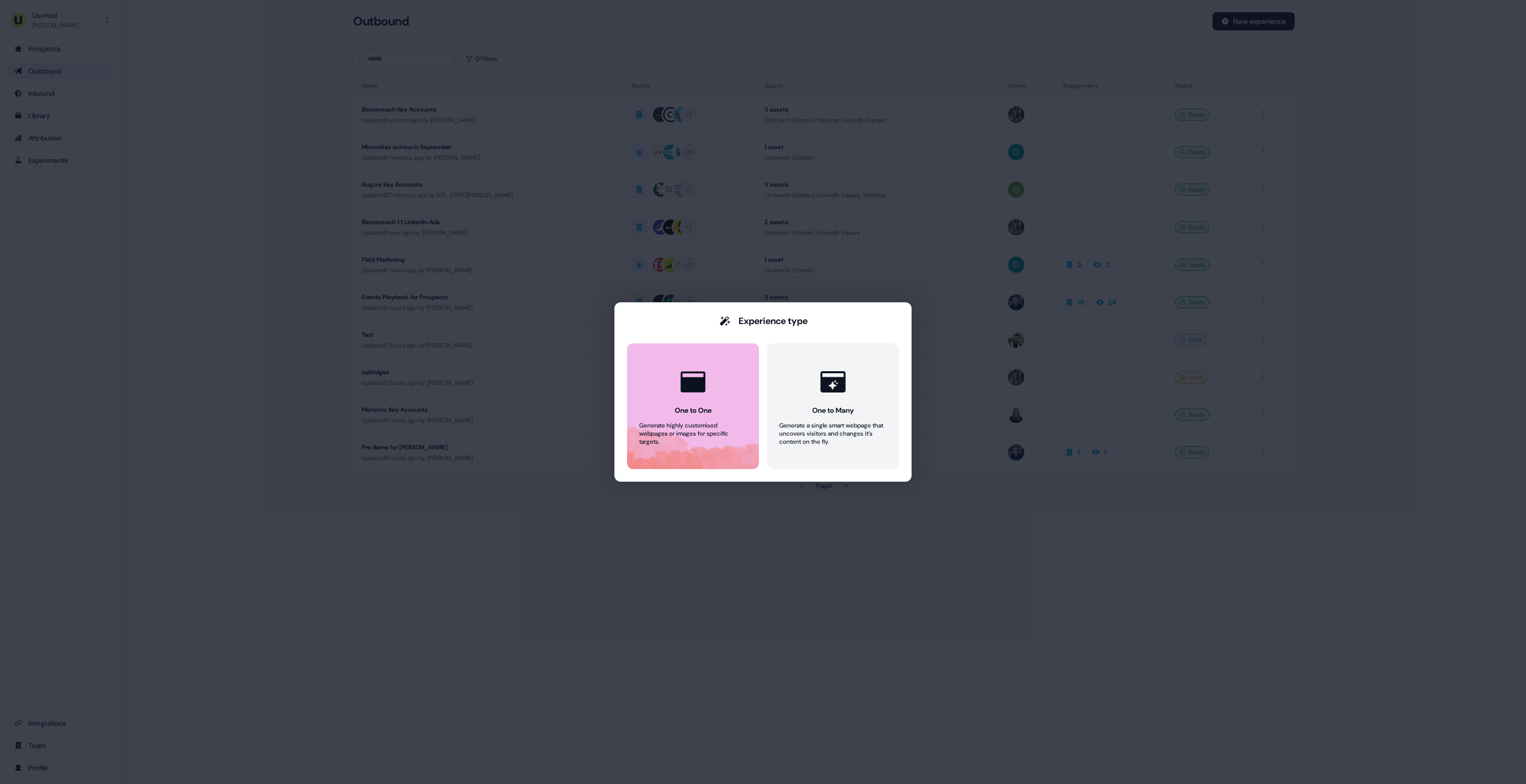
click at [677, 404] on button "One to One Generate highly customised webpages or images for specific targets." at bounding box center [693, 406] width 132 height 126
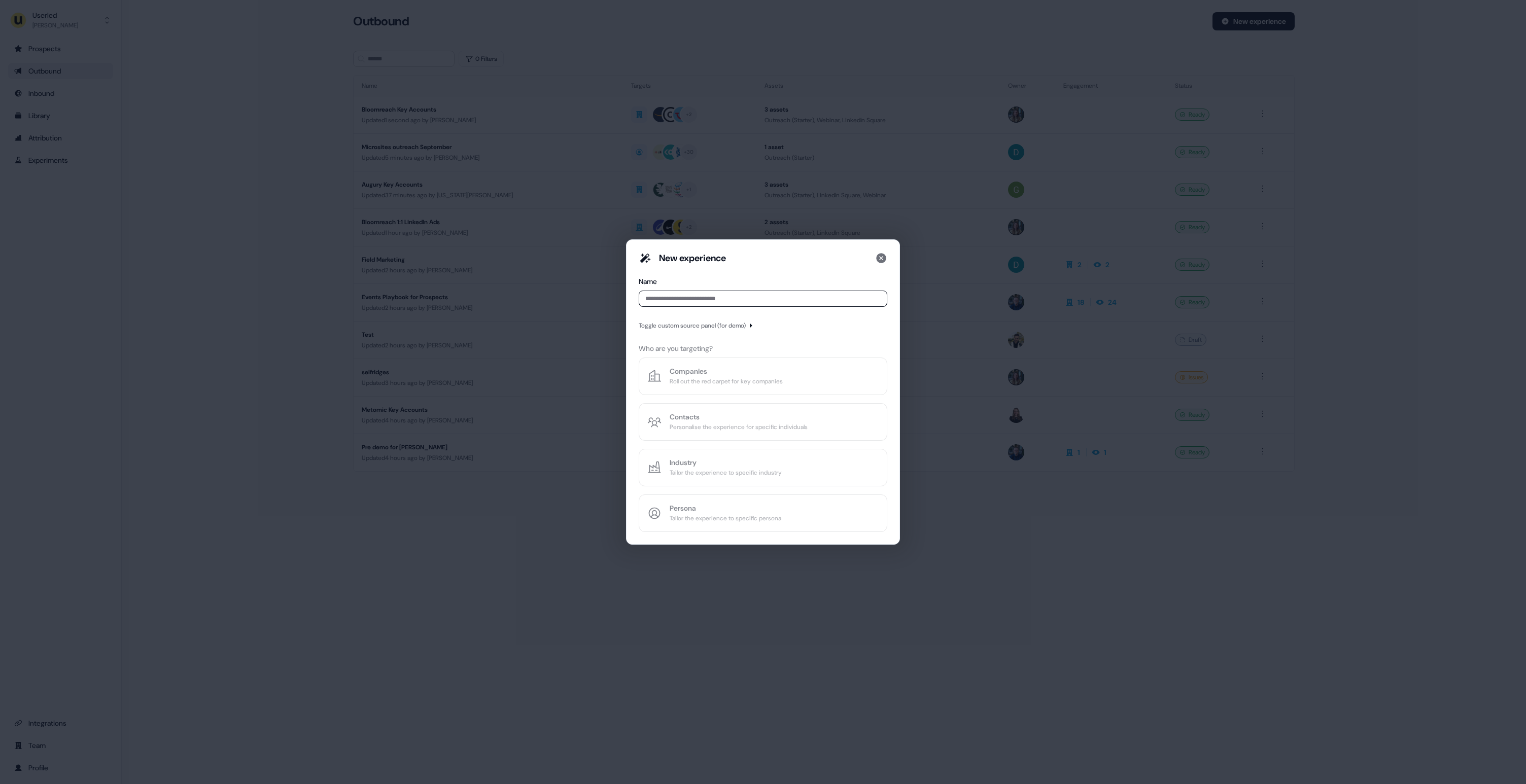
click at [711, 304] on input at bounding box center [763, 298] width 249 height 16
type input "****"
click at [710, 384] on div "Roll out the red carpet for key companies" at bounding box center [726, 381] width 113 height 10
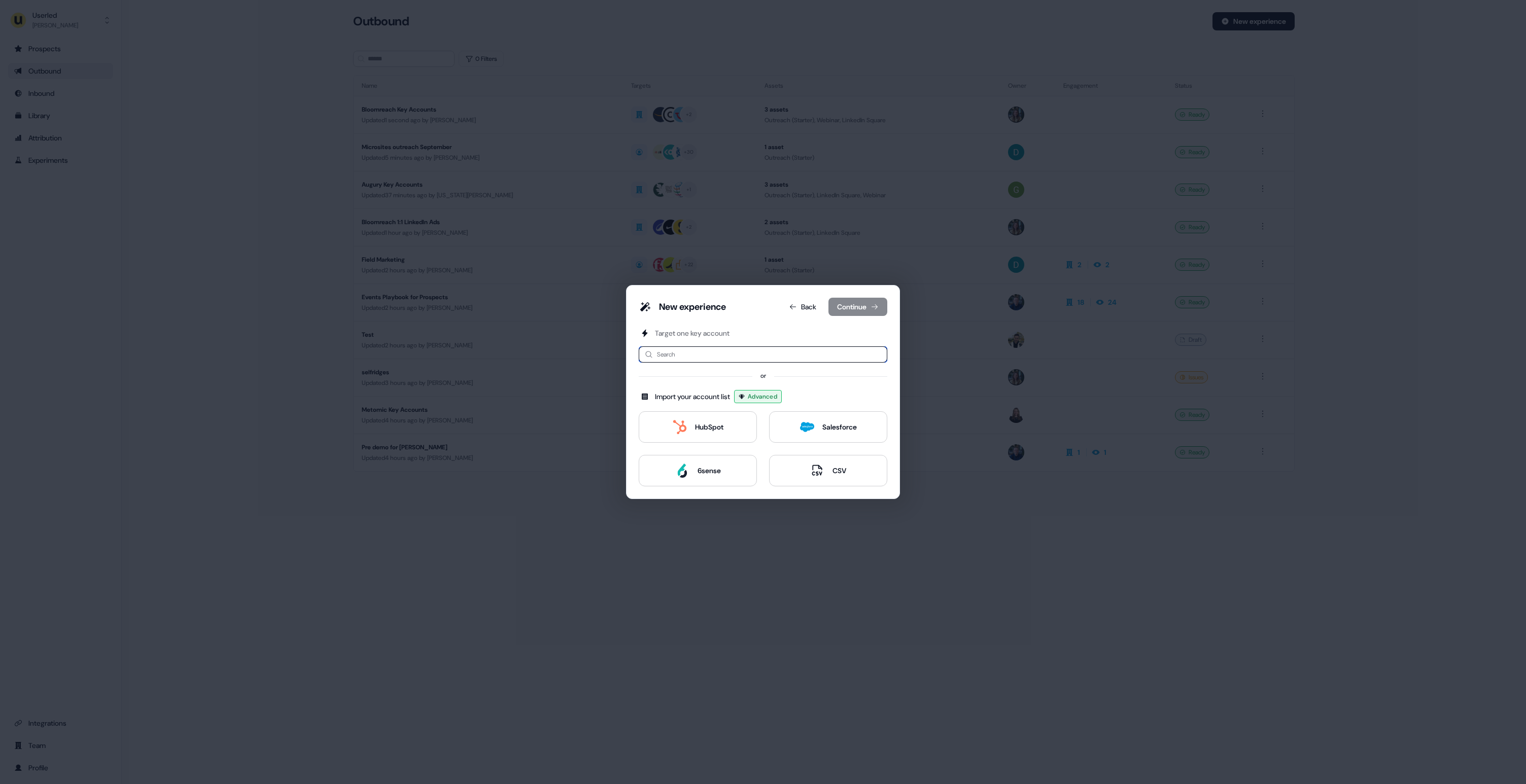
click at [707, 349] on input at bounding box center [763, 354] width 249 height 16
type input "*****"
click at [694, 380] on div "Tesla [DOMAIN_NAME]" at bounding box center [771, 381] width 216 height 12
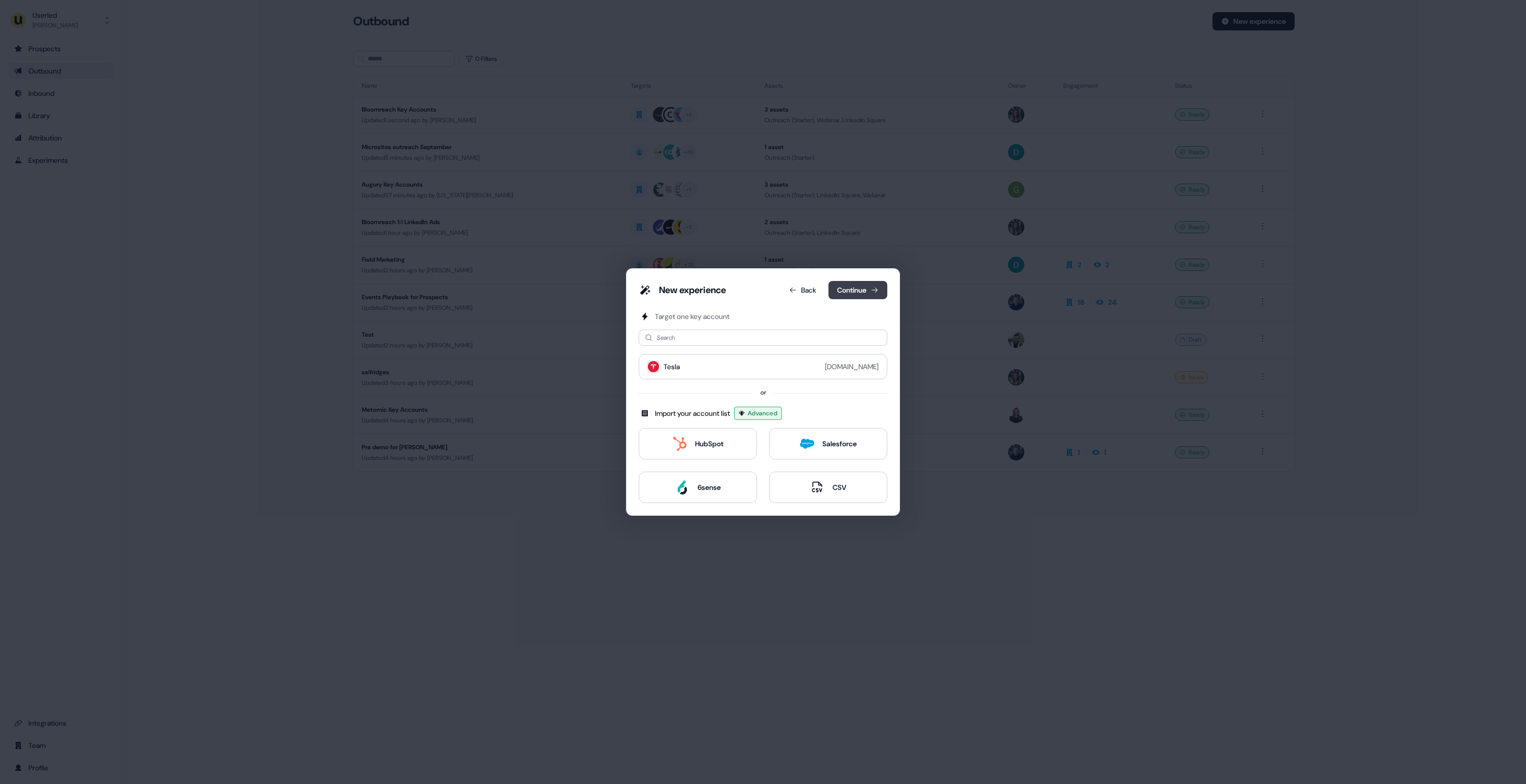
click at [852, 284] on button "Continue" at bounding box center [857, 290] width 59 height 18
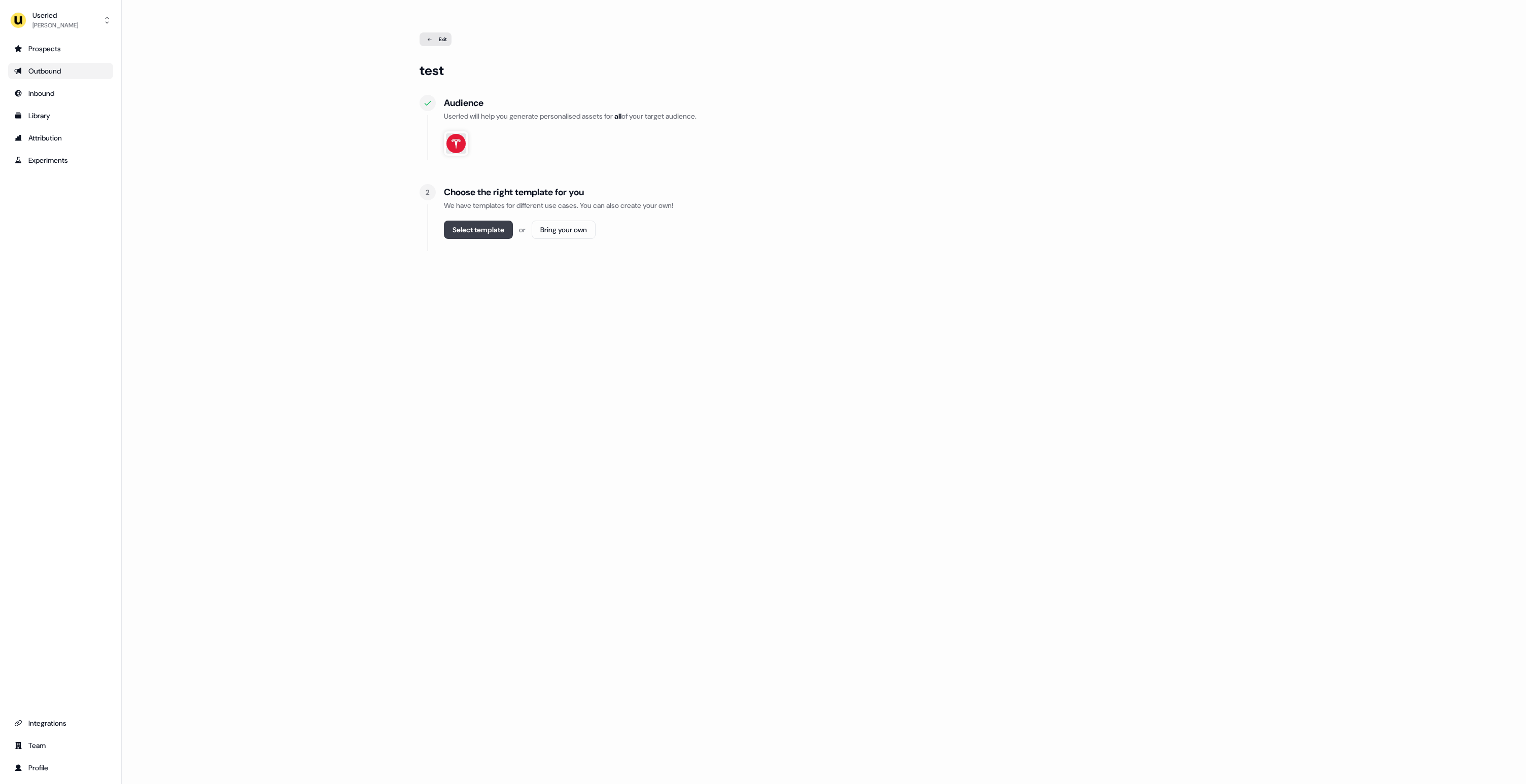
click at [496, 230] on button "Select template" at bounding box center [478, 230] width 69 height 18
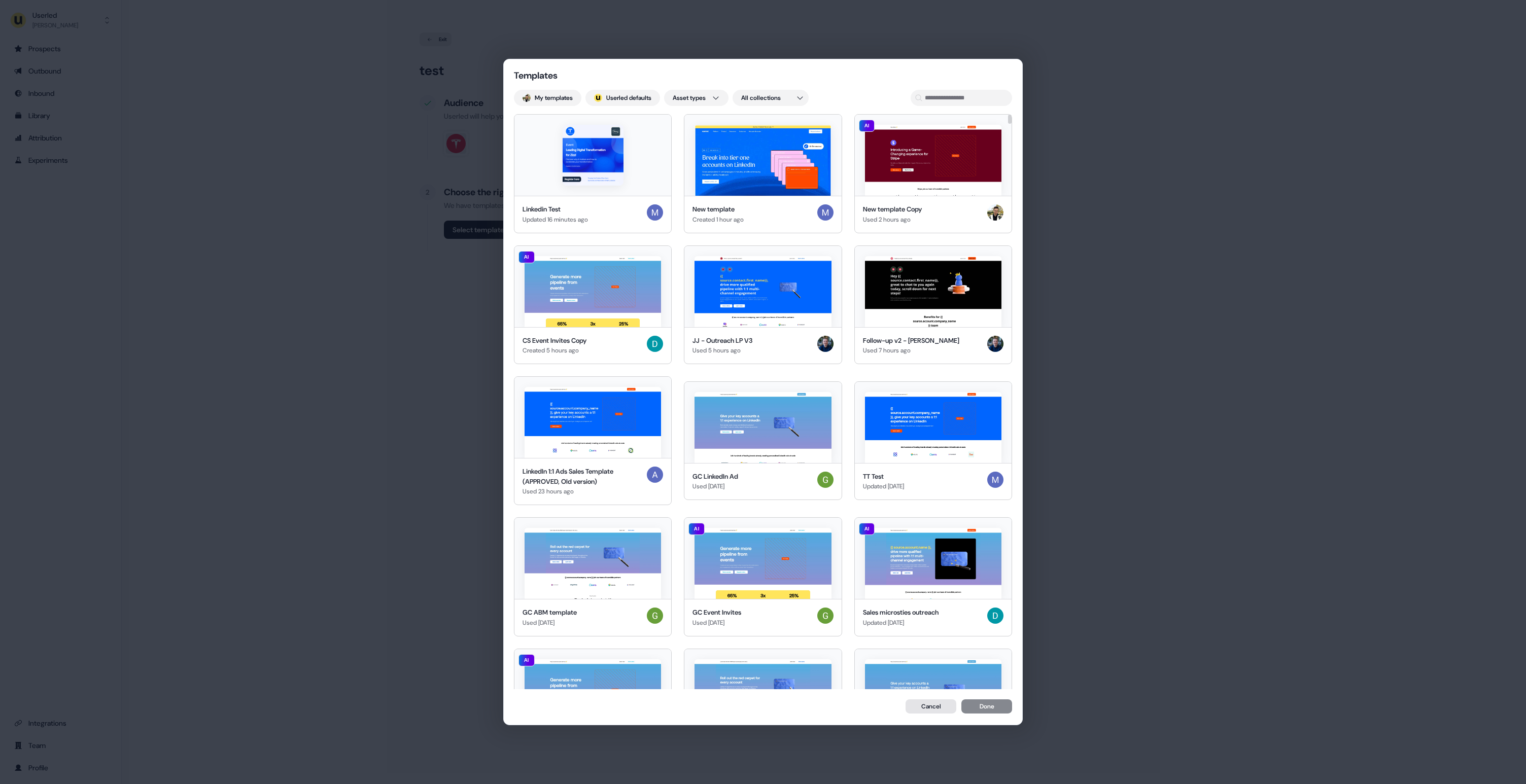
click at [928, 703] on button "Cancel" at bounding box center [931, 706] width 51 height 14
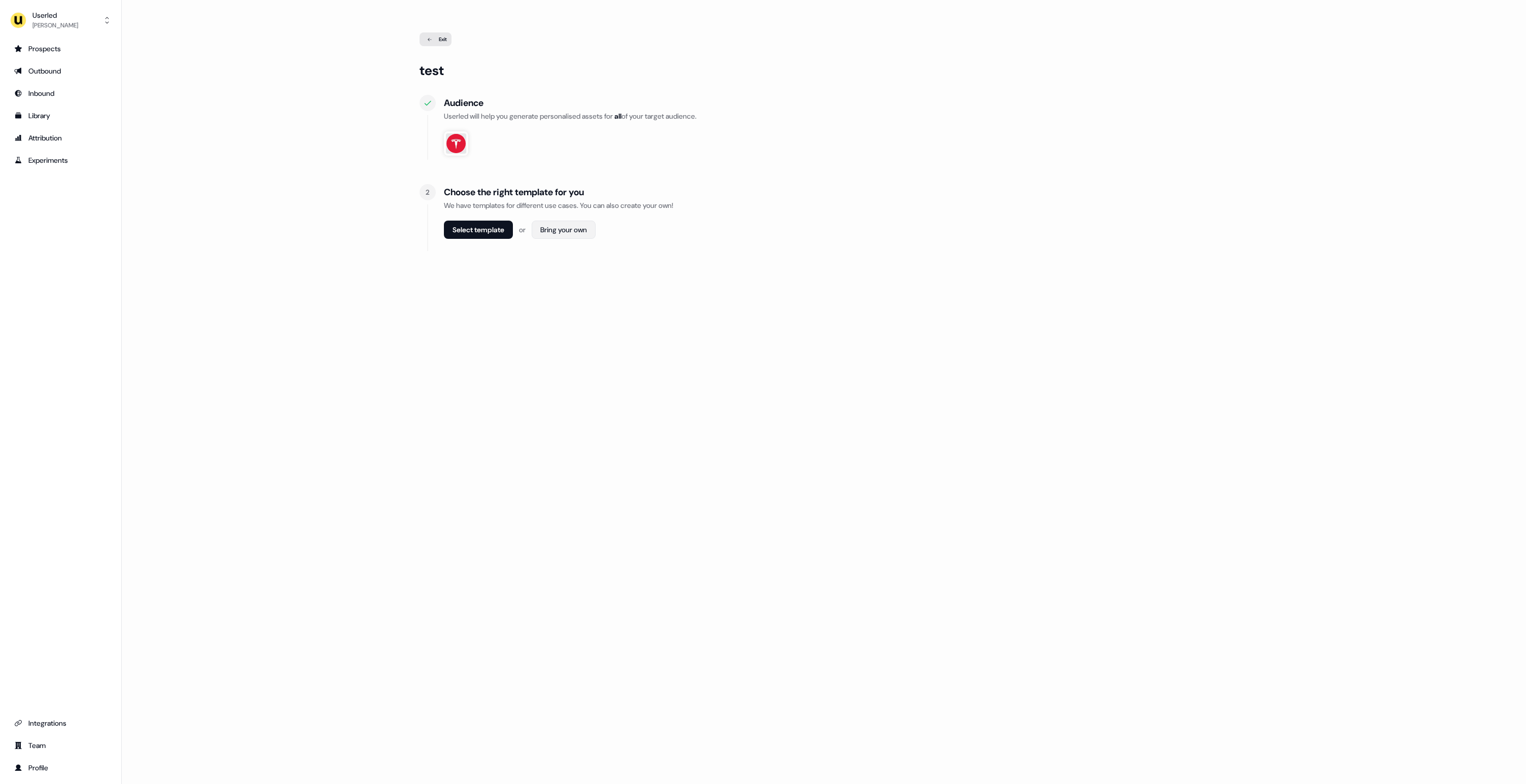
click at [573, 224] on html "For the best experience switch devices to a bigger screen. Go to [DOMAIN_NAME] …" at bounding box center [763, 392] width 1526 height 784
click at [571, 249] on span "Webpage" at bounding box center [566, 252] width 27 height 8
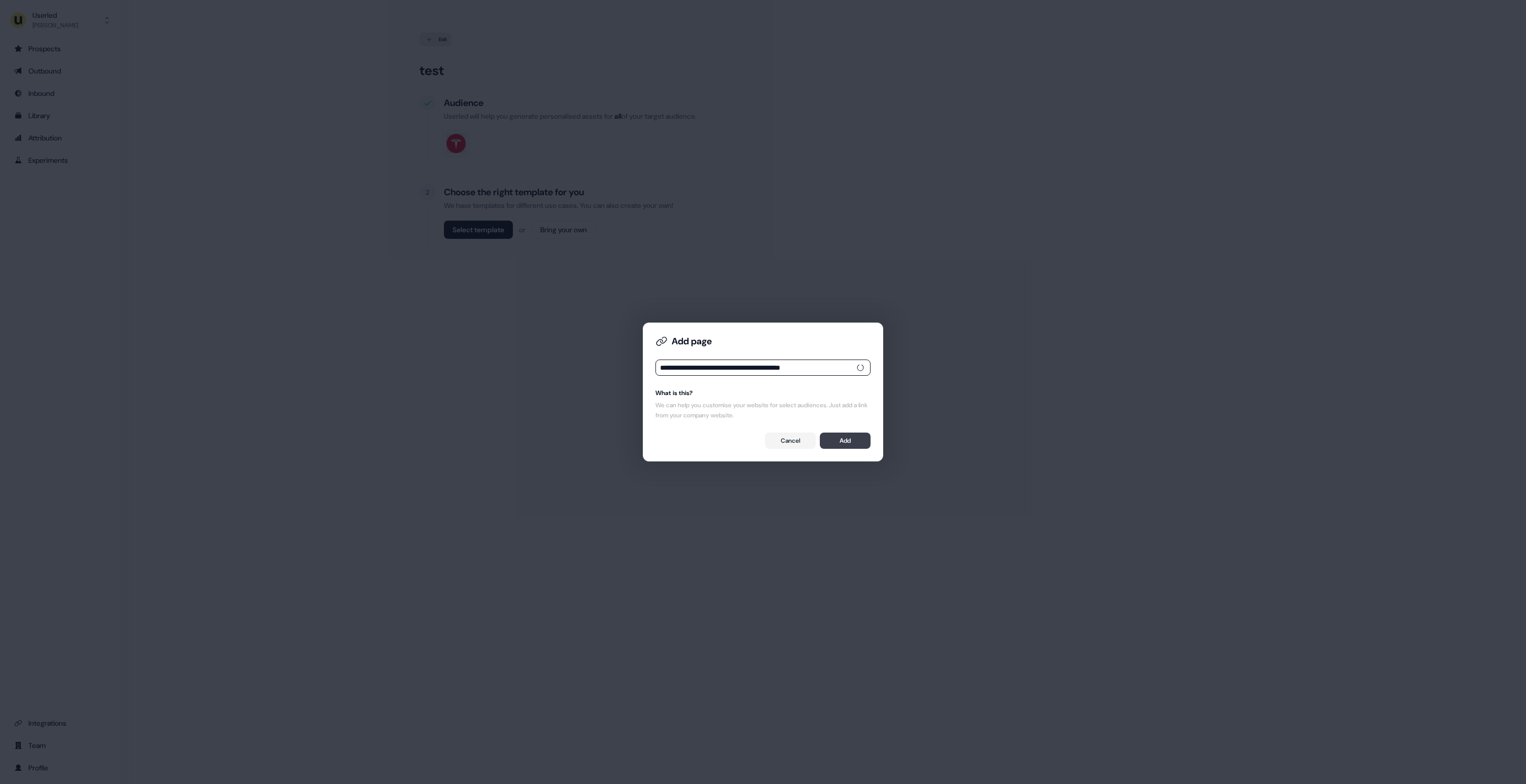
type input "**********"
click at [860, 443] on button "Add" at bounding box center [845, 440] width 51 height 16
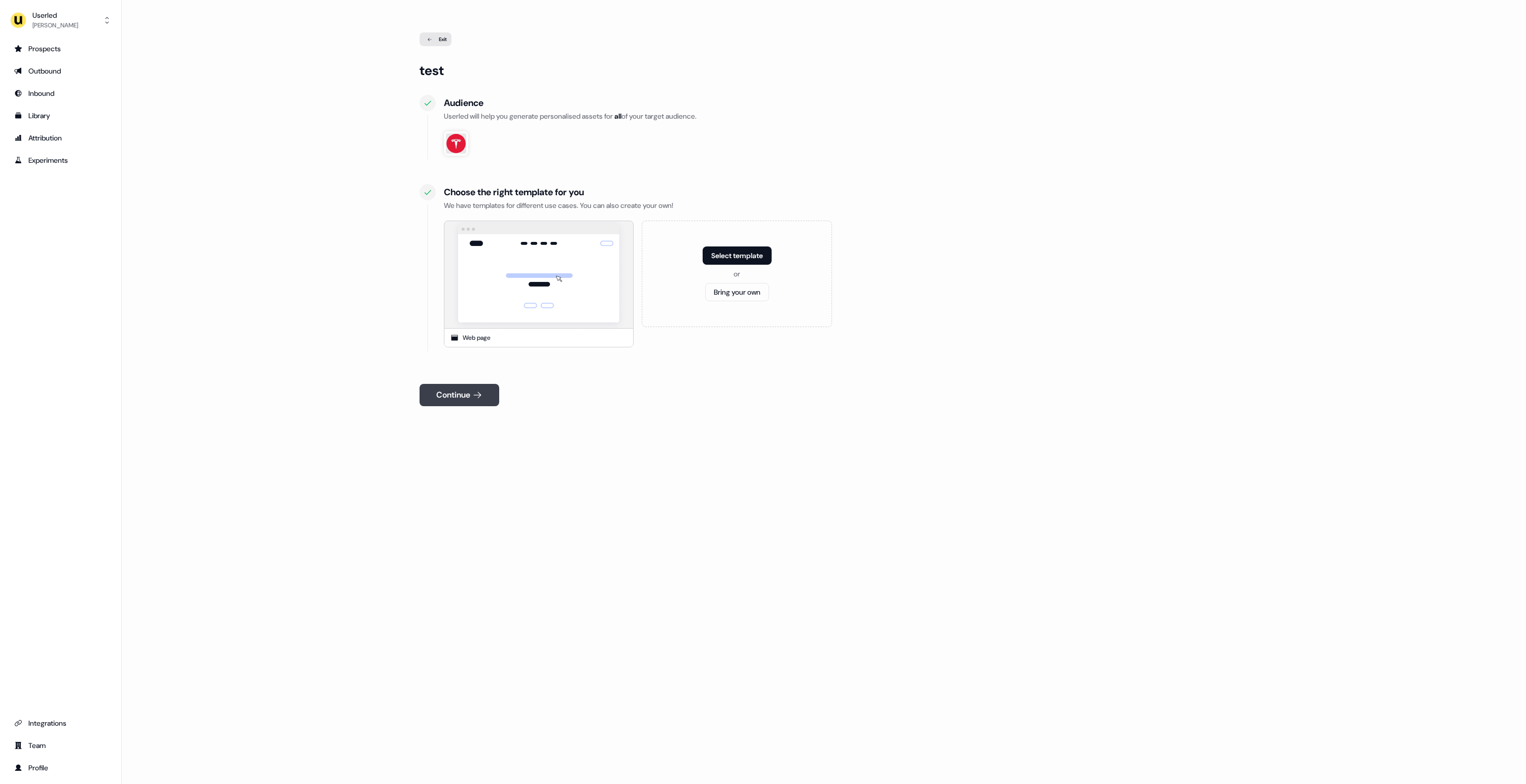
click at [492, 397] on button "Continue" at bounding box center [459, 395] width 79 height 23
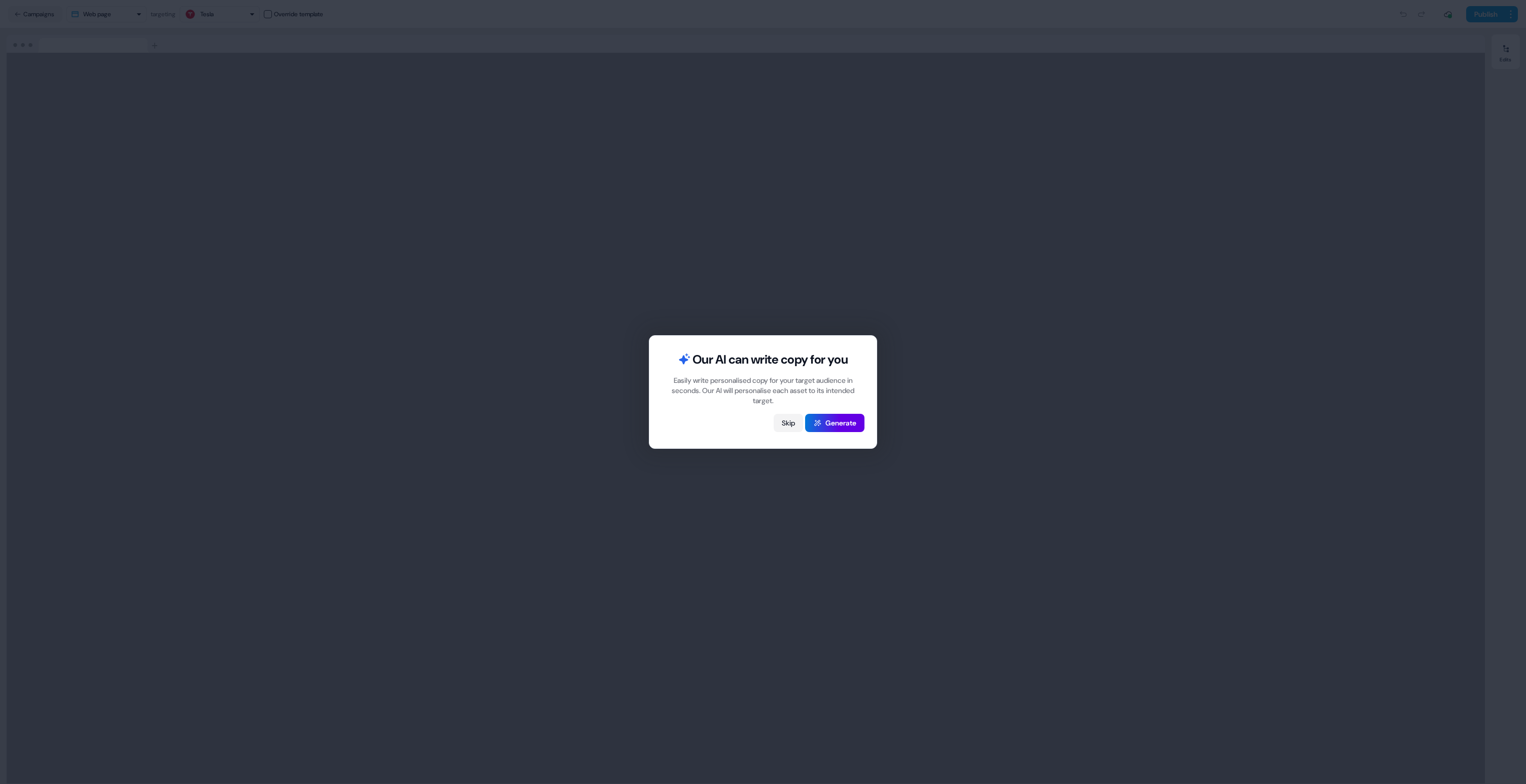
click at [788, 425] on button "Skip" at bounding box center [788, 423] width 30 height 18
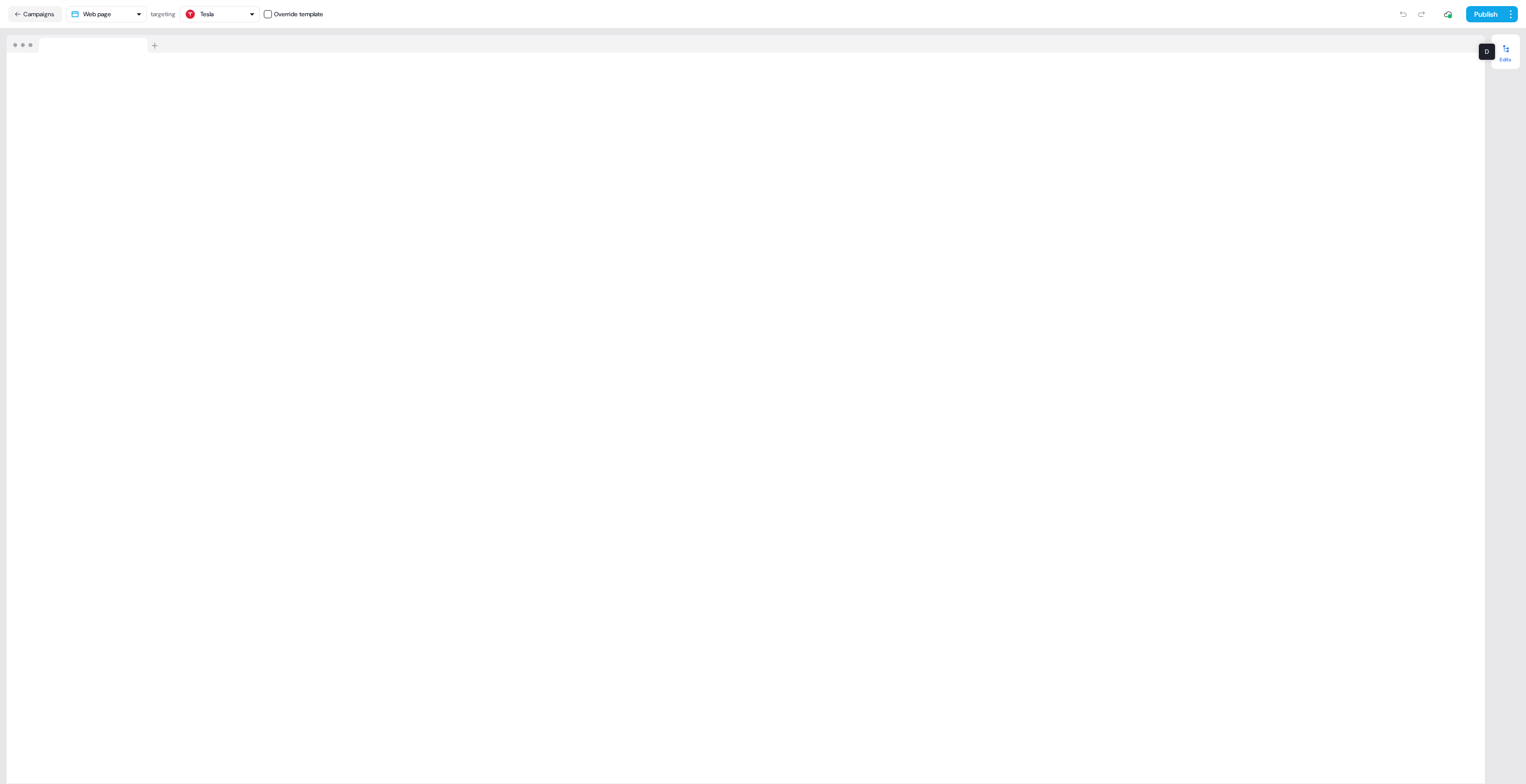
click at [1508, 50] on icon at bounding box center [1506, 49] width 8 height 8
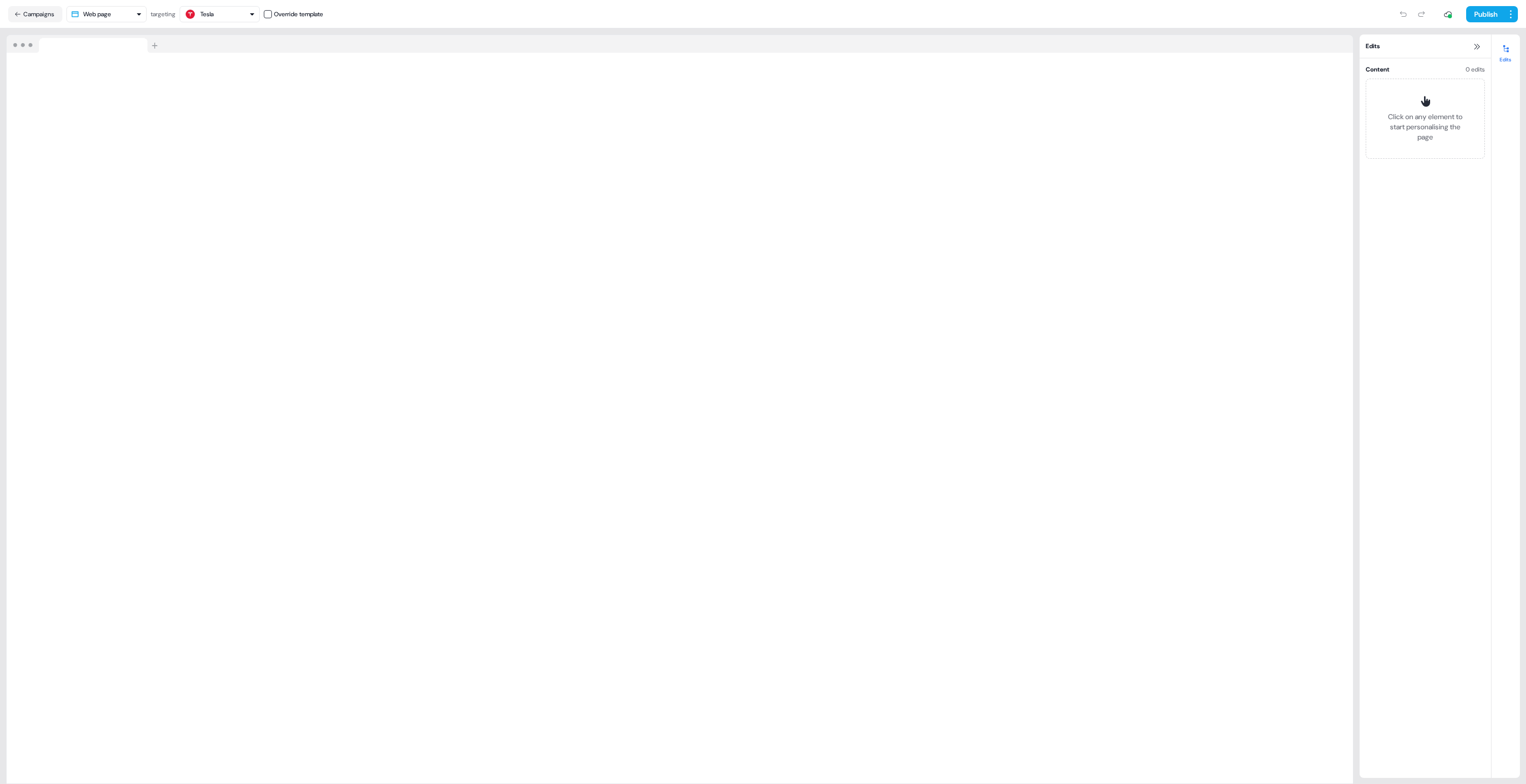
click at [1508, 50] on icon at bounding box center [1506, 49] width 8 height 8
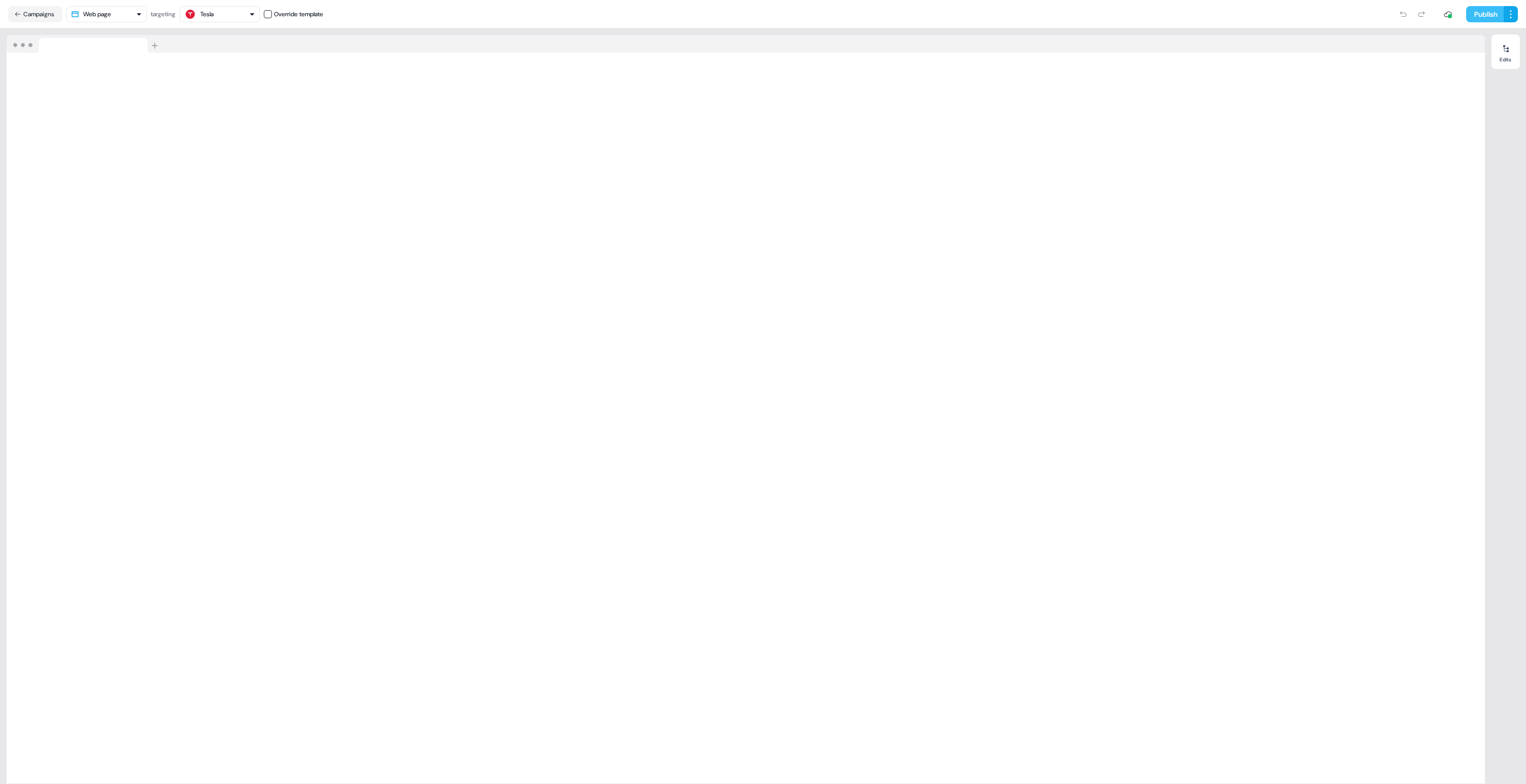
click at [1479, 12] on button "Publish" at bounding box center [1485, 14] width 37 height 16
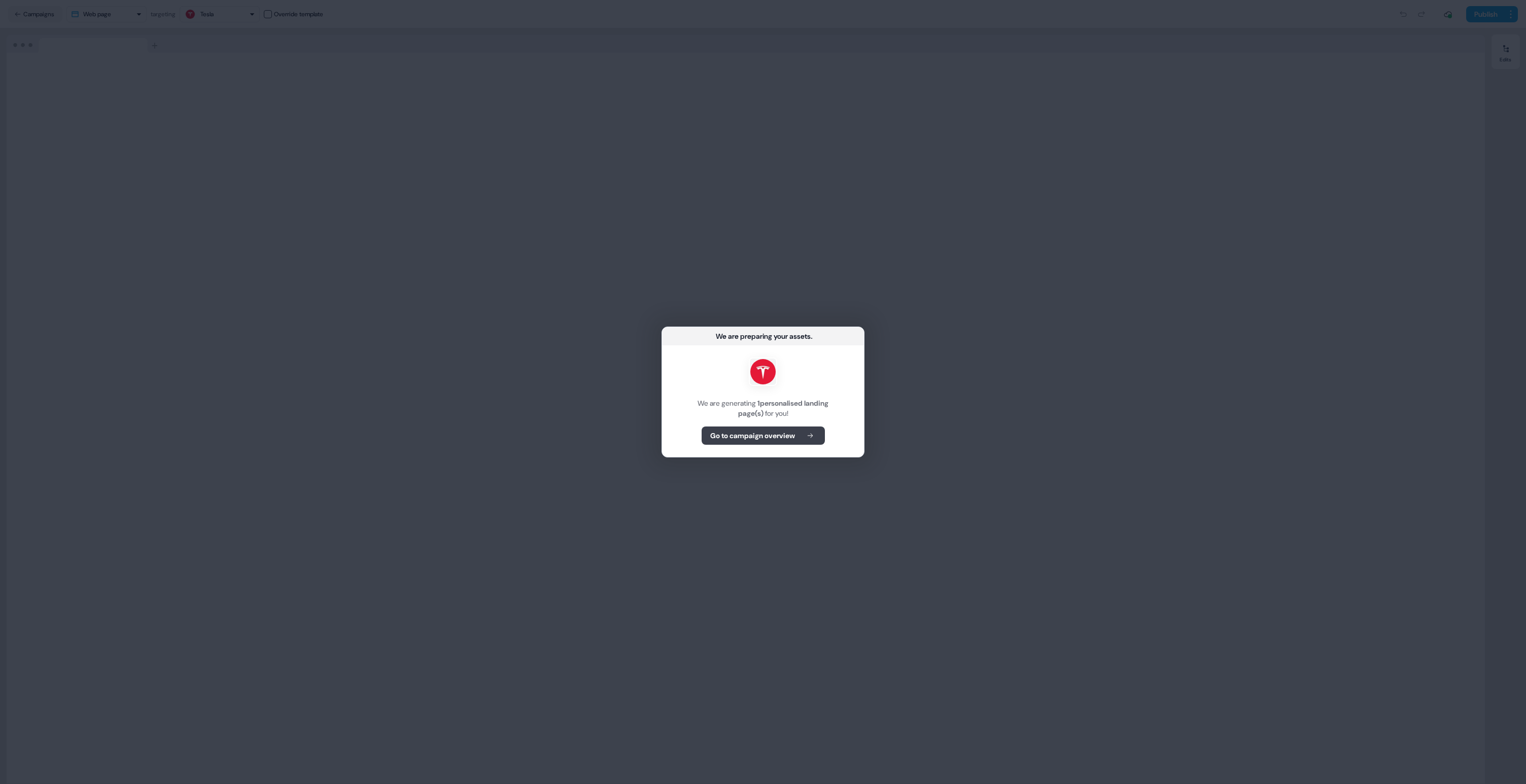
click at [810, 434] on icon at bounding box center [810, 436] width 12 height 7
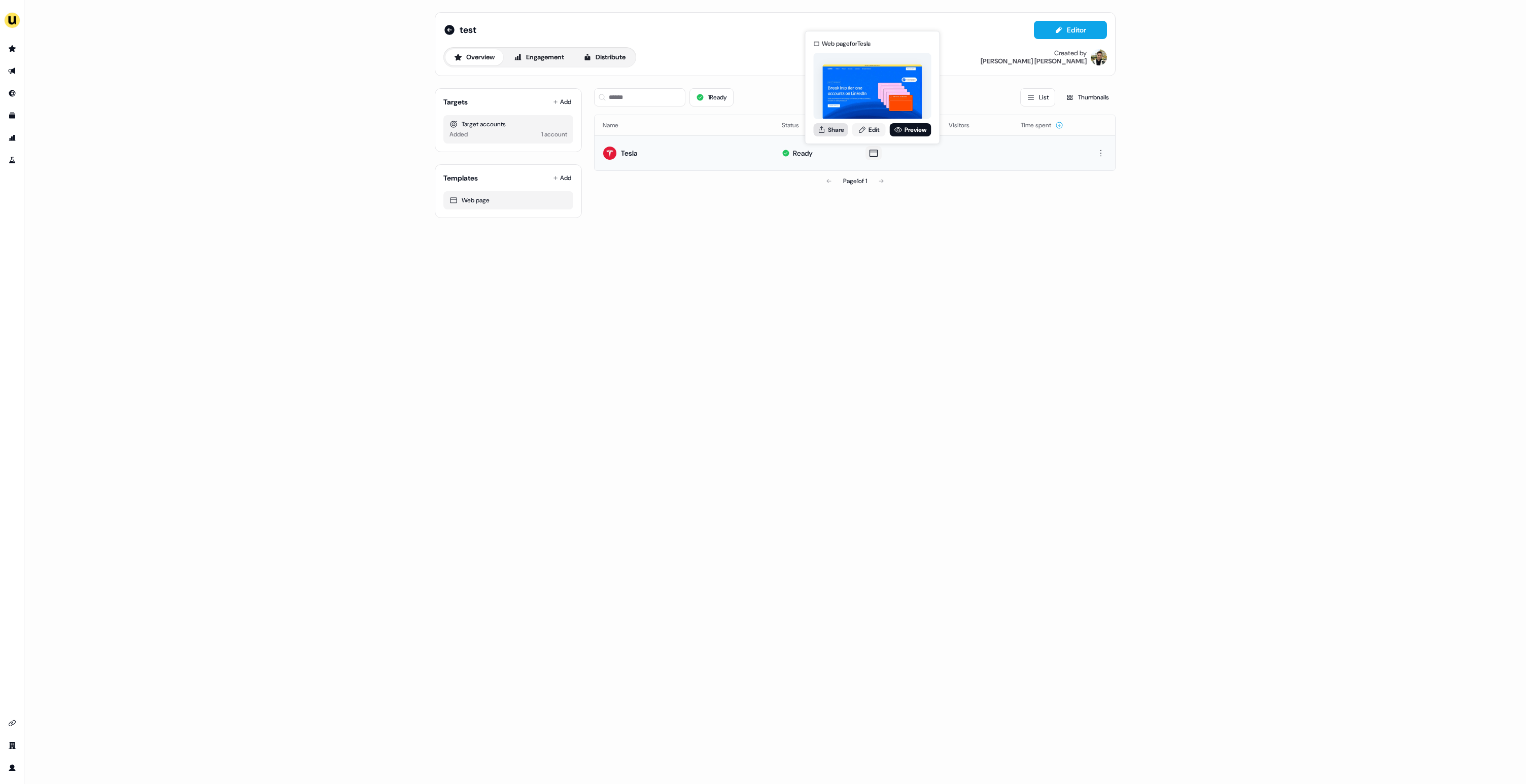
click at [838, 128] on button "Share" at bounding box center [831, 130] width 34 height 13
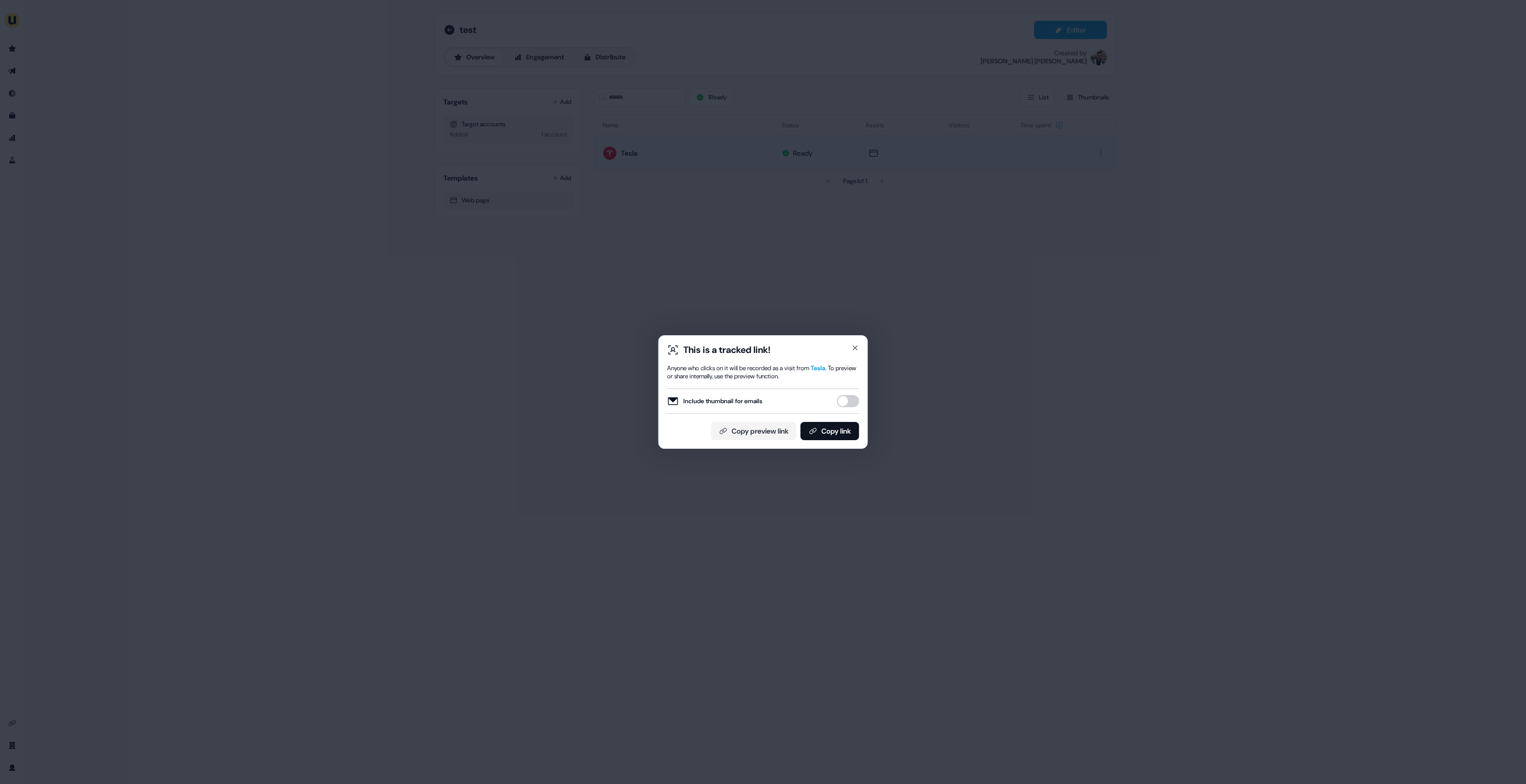
click at [853, 353] on div "This is a tracked link!" at bounding box center [763, 350] width 193 height 12
click at [857, 342] on div "This is a tracked link! Anyone who clicks on it will be recorded as a visit fro…" at bounding box center [764, 392] width 210 height 114
click at [855, 345] on icon "button" at bounding box center [855, 348] width 8 height 8
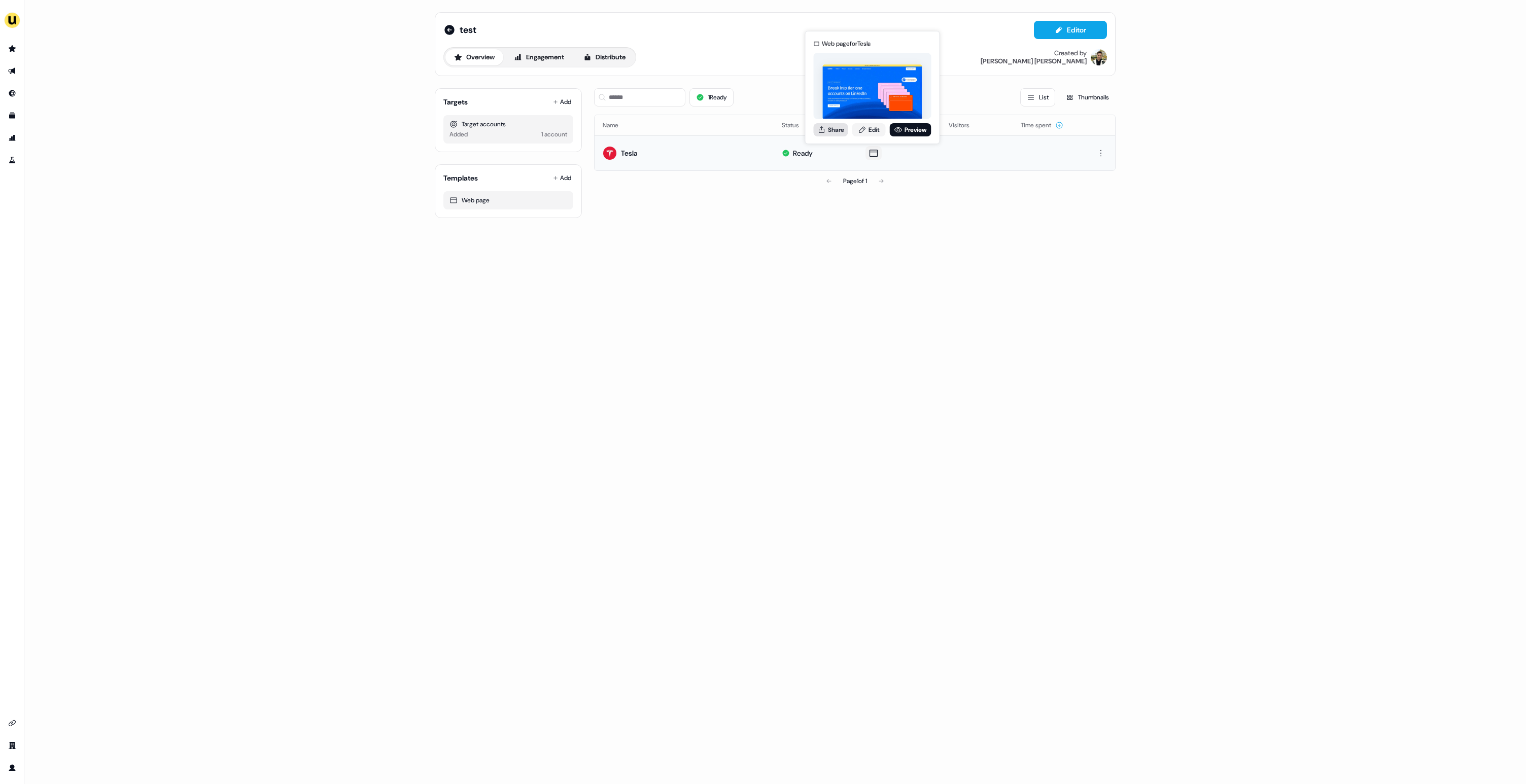
click at [837, 129] on button "Share" at bounding box center [831, 130] width 34 height 13
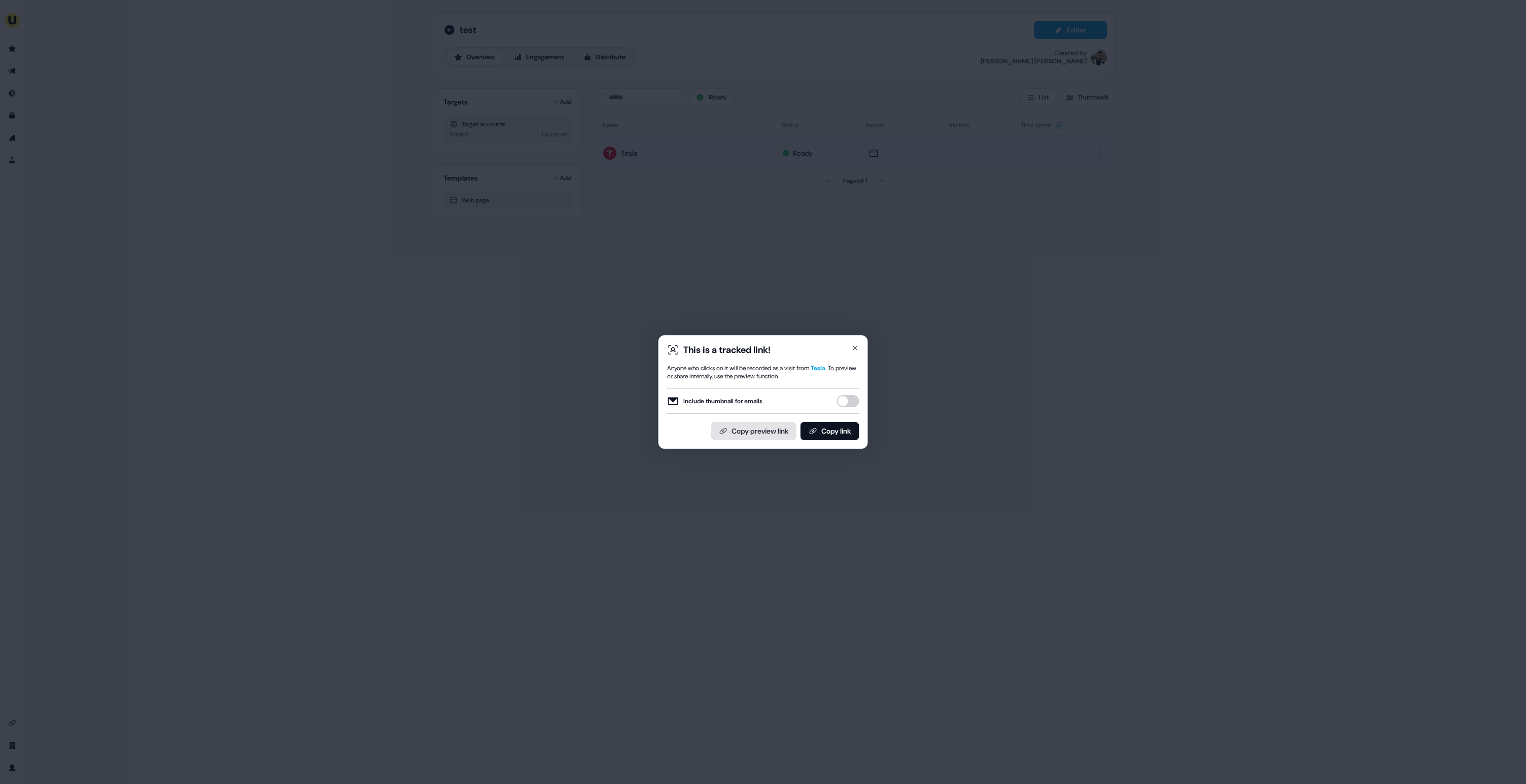
click at [753, 426] on button "Copy preview link" at bounding box center [754, 431] width 85 height 18
click at [839, 432] on button "Copy link" at bounding box center [829, 431] width 59 height 18
click at [856, 345] on icon "button" at bounding box center [855, 348] width 8 height 8
